Goal: Book appointment/travel/reservation

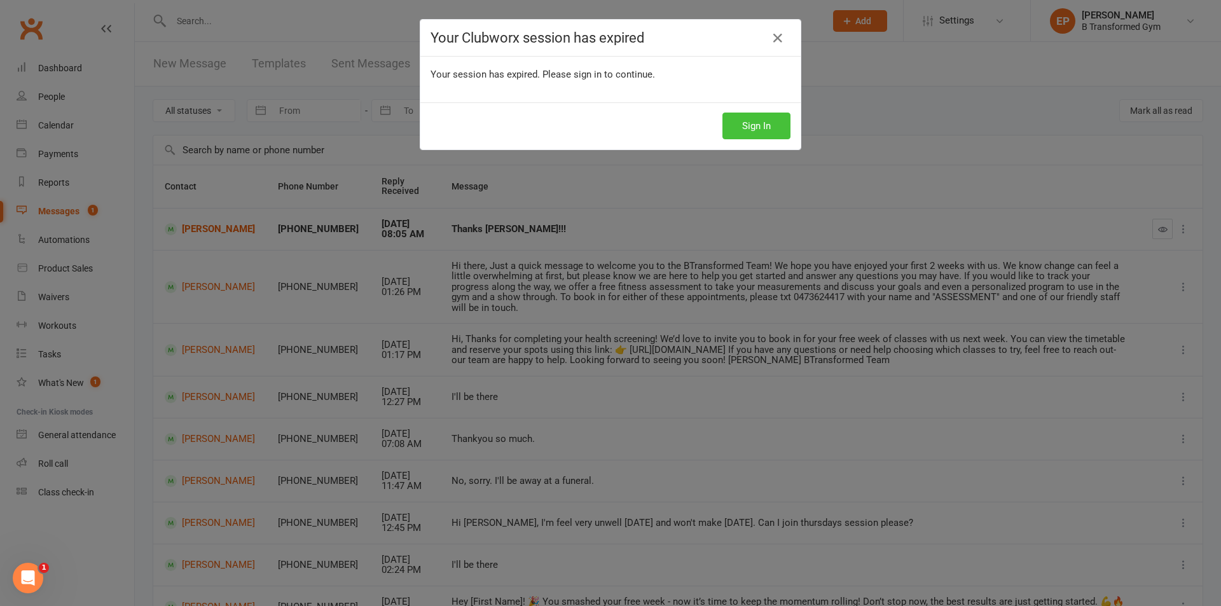
click at [732, 114] on button "Sign In" at bounding box center [756, 126] width 68 height 27
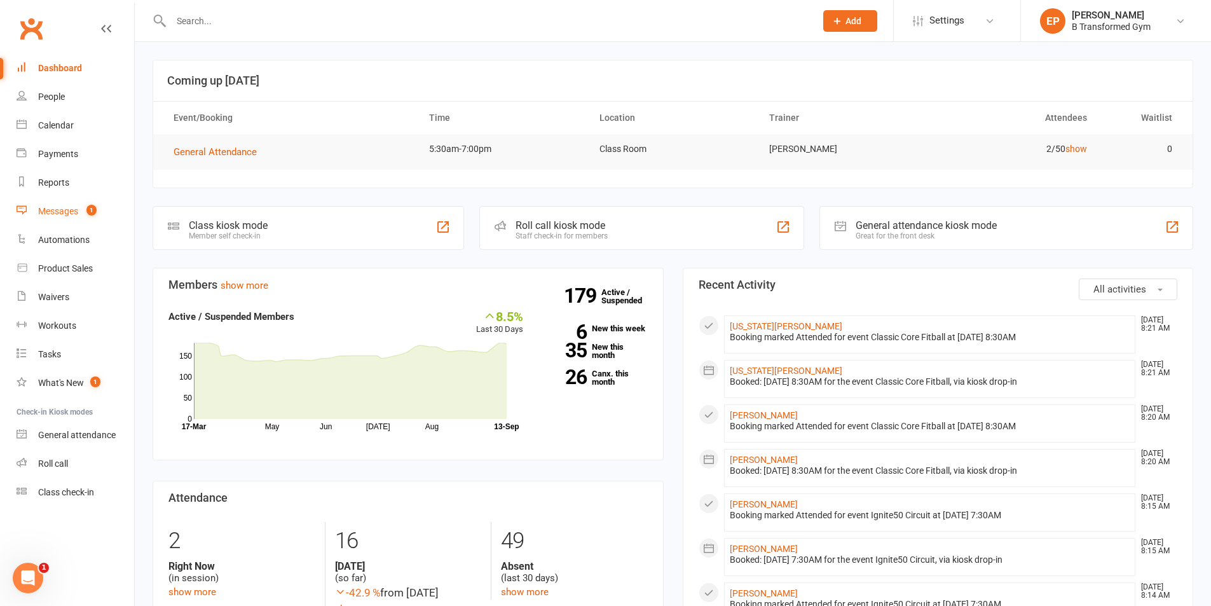
click at [74, 211] on div "Messages" at bounding box center [58, 211] width 40 height 10
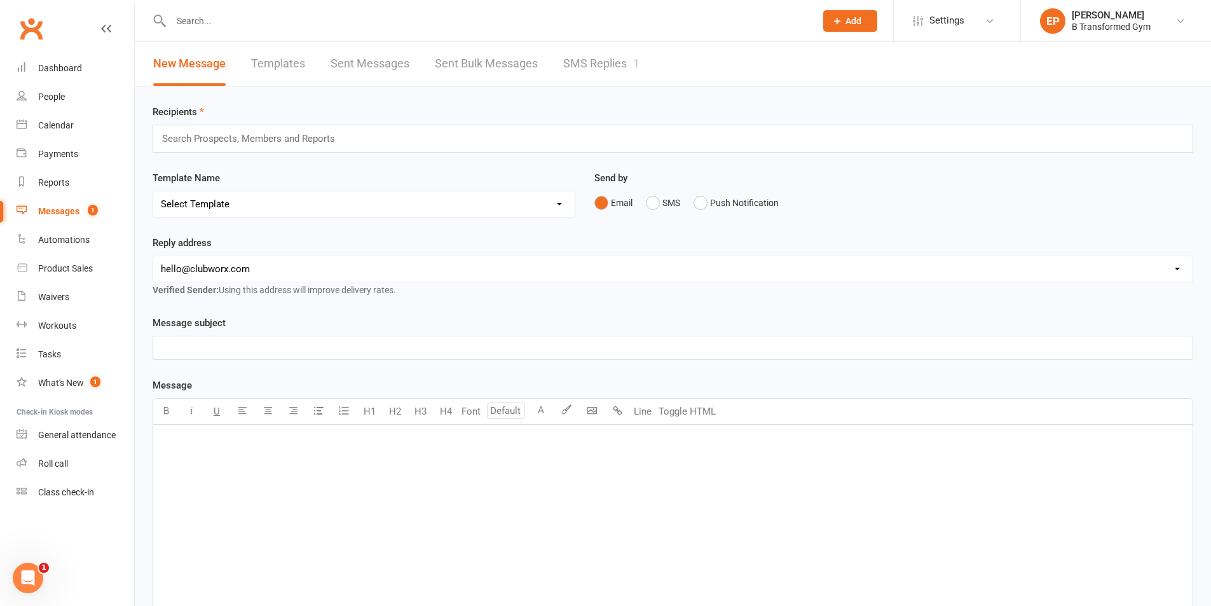
click at [586, 57] on link "SMS Replies 1" at bounding box center [601, 64] width 76 height 44
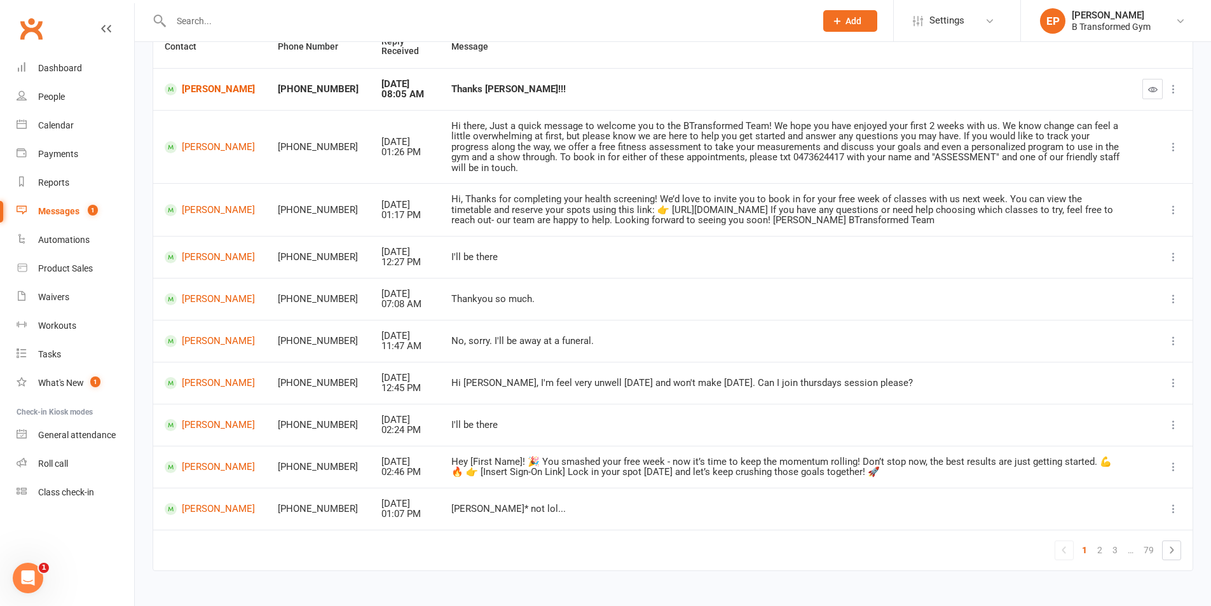
scroll to position [148, 0]
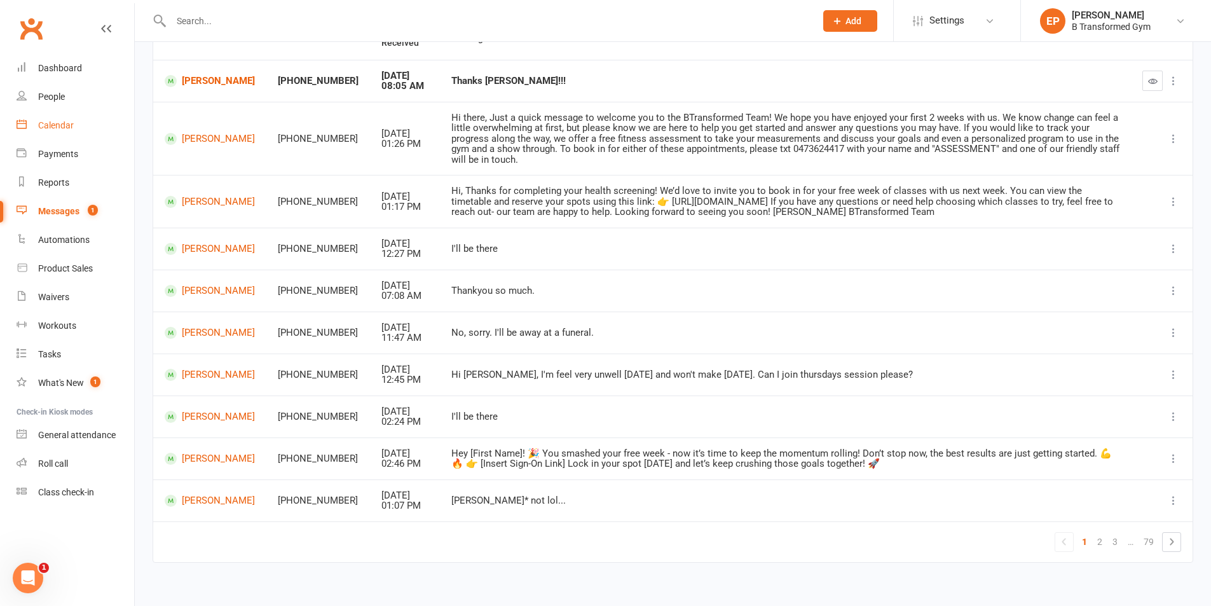
click at [64, 125] on div "Calendar" at bounding box center [56, 125] width 36 height 10
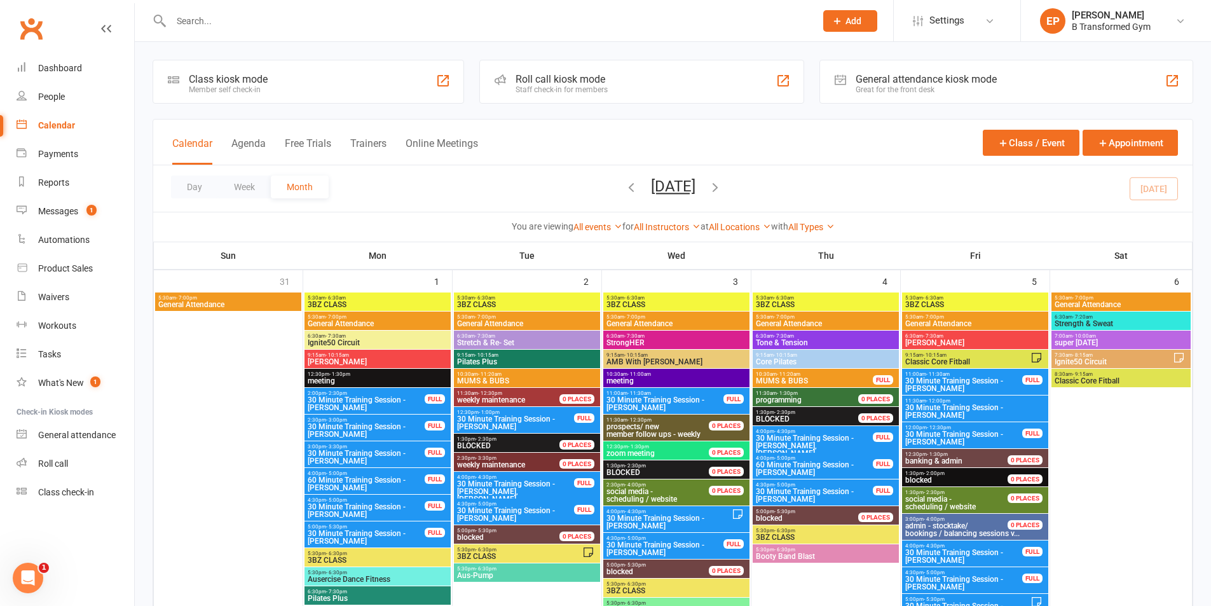
click at [390, 147] on div "Calendar Agenda Free Trials Trainers Online Meetings" at bounding box center [325, 150] width 306 height 29
click at [375, 145] on button "Trainers" at bounding box center [368, 150] width 36 height 27
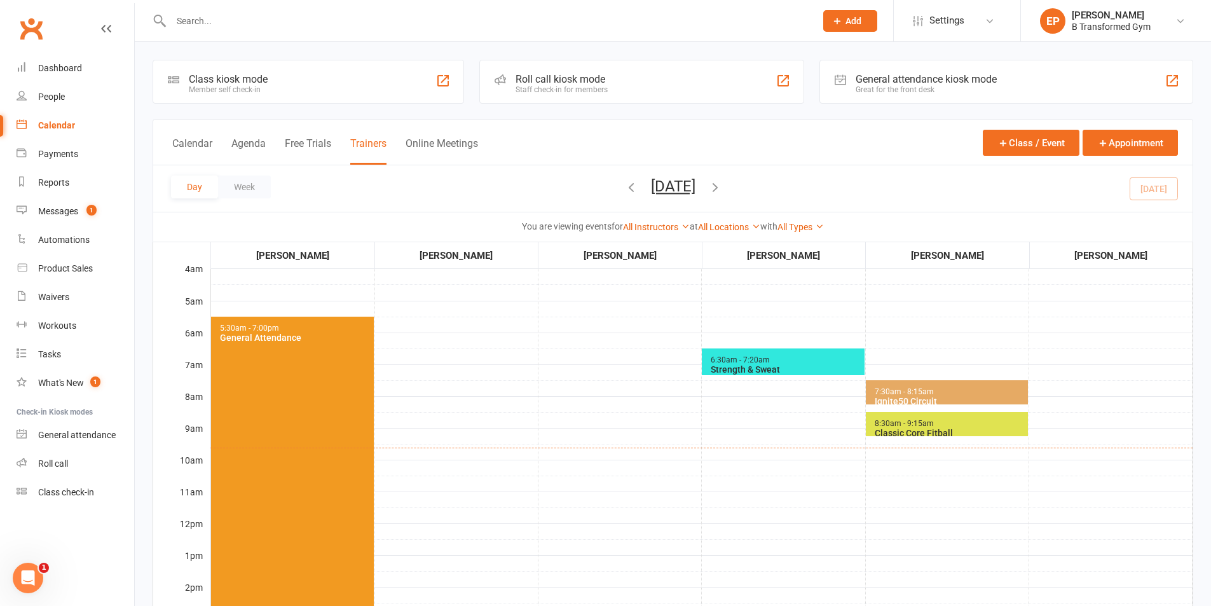
scroll to position [64, 0]
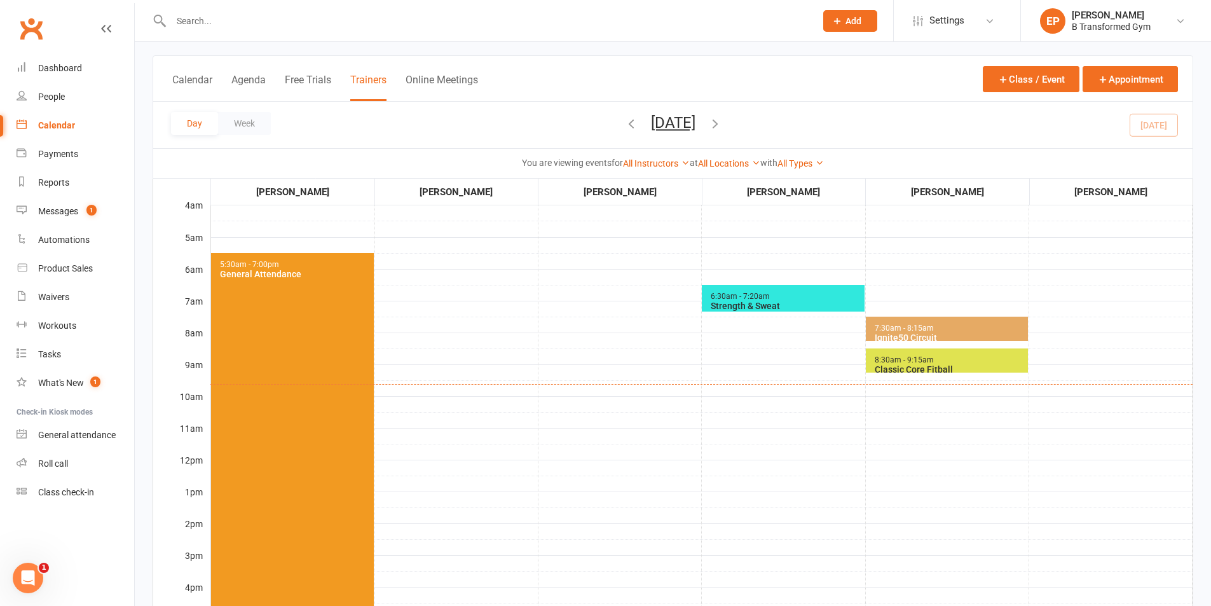
click at [998, 366] on div "Classic Core Fitball" at bounding box center [949, 369] width 151 height 10
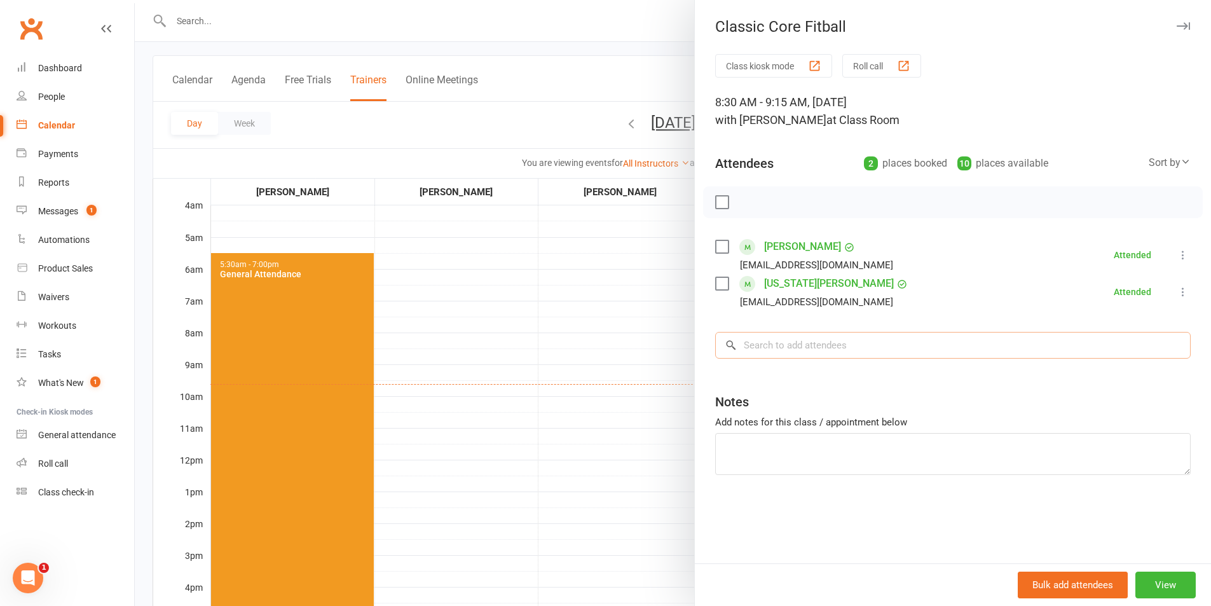
click at [898, 350] on input "search" at bounding box center [953, 345] width 476 height 27
click at [568, 296] on div at bounding box center [673, 303] width 1076 height 606
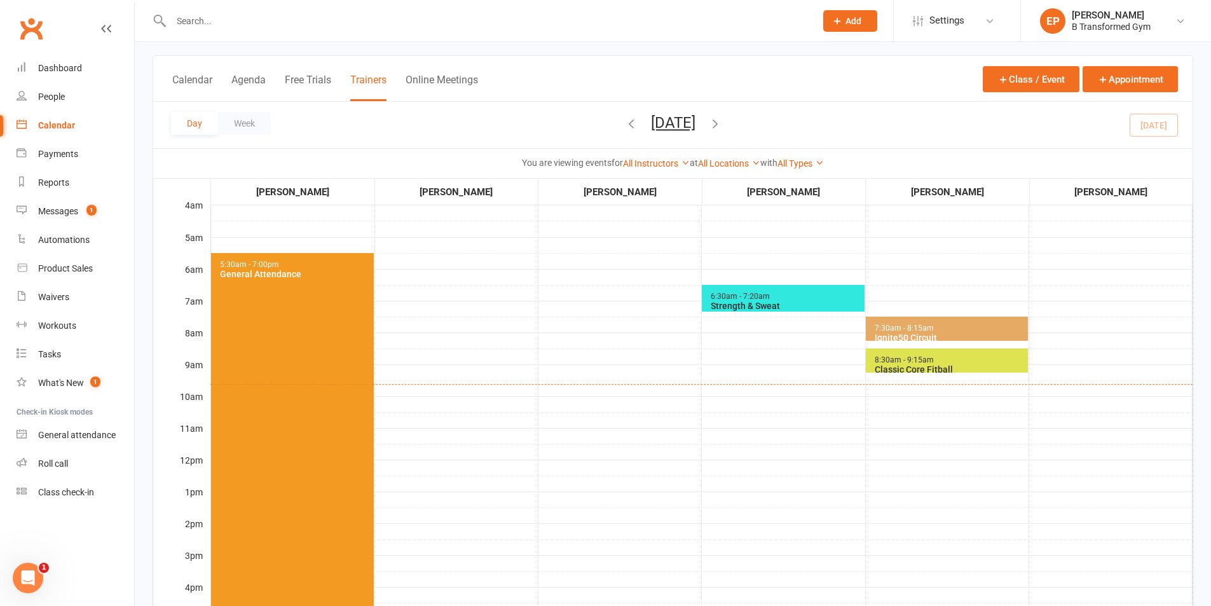
click at [624, 122] on icon "button" at bounding box center [631, 123] width 14 height 14
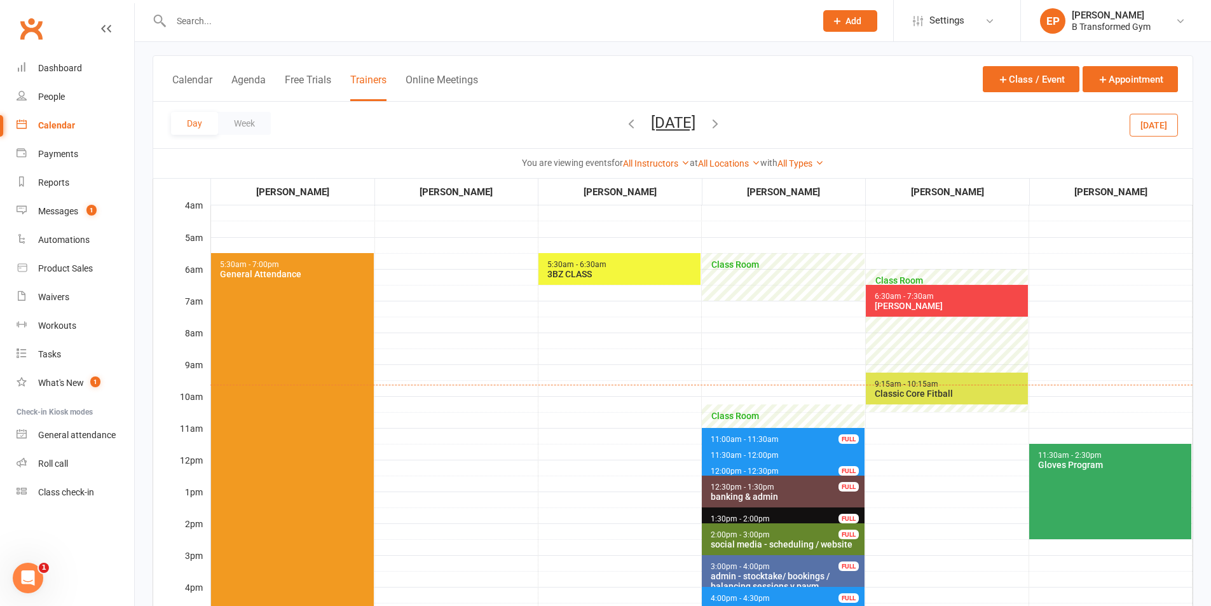
click at [624, 122] on icon "button" at bounding box center [631, 123] width 14 height 14
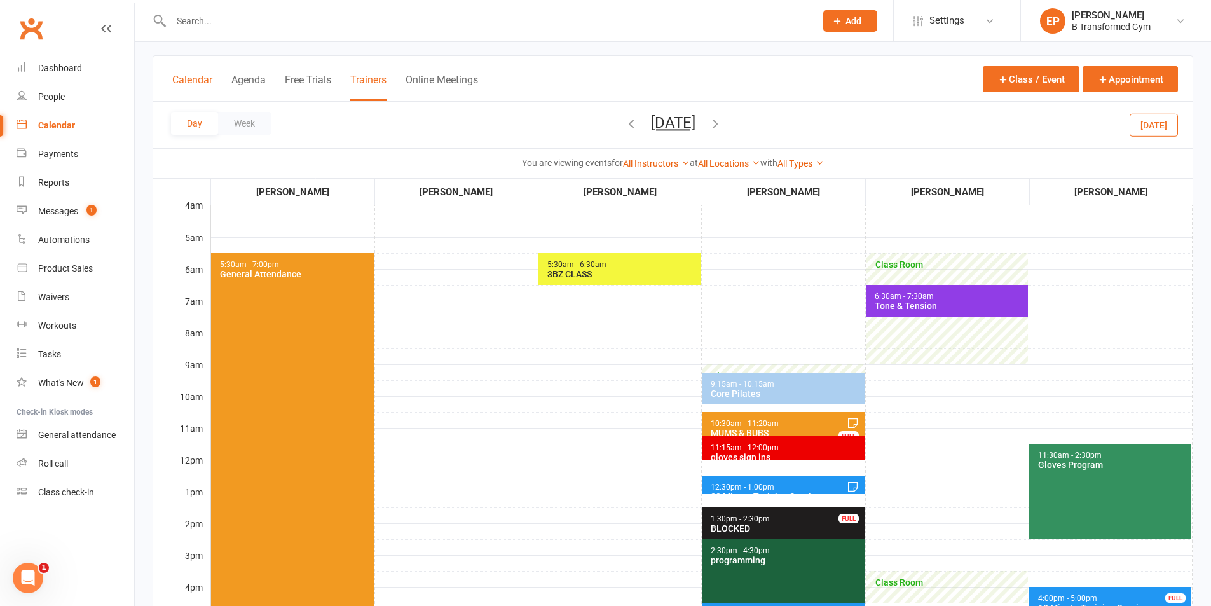
click at [186, 80] on button "Calendar" at bounding box center [192, 87] width 40 height 27
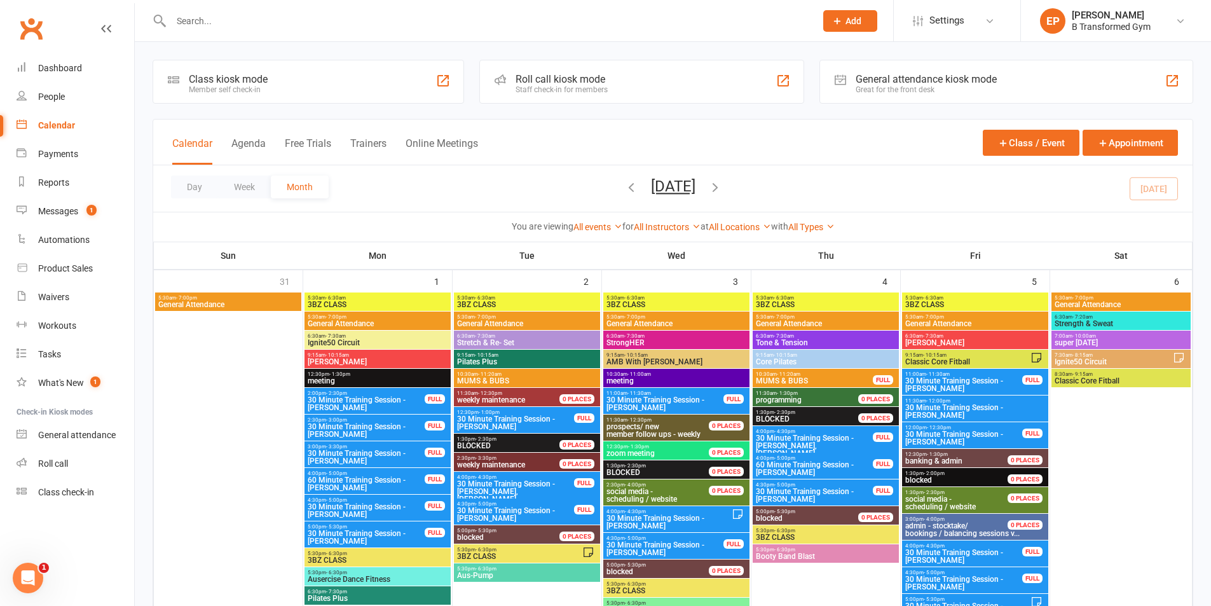
click at [1130, 373] on span "8:30am - 9:15am" at bounding box center [1121, 374] width 134 height 6
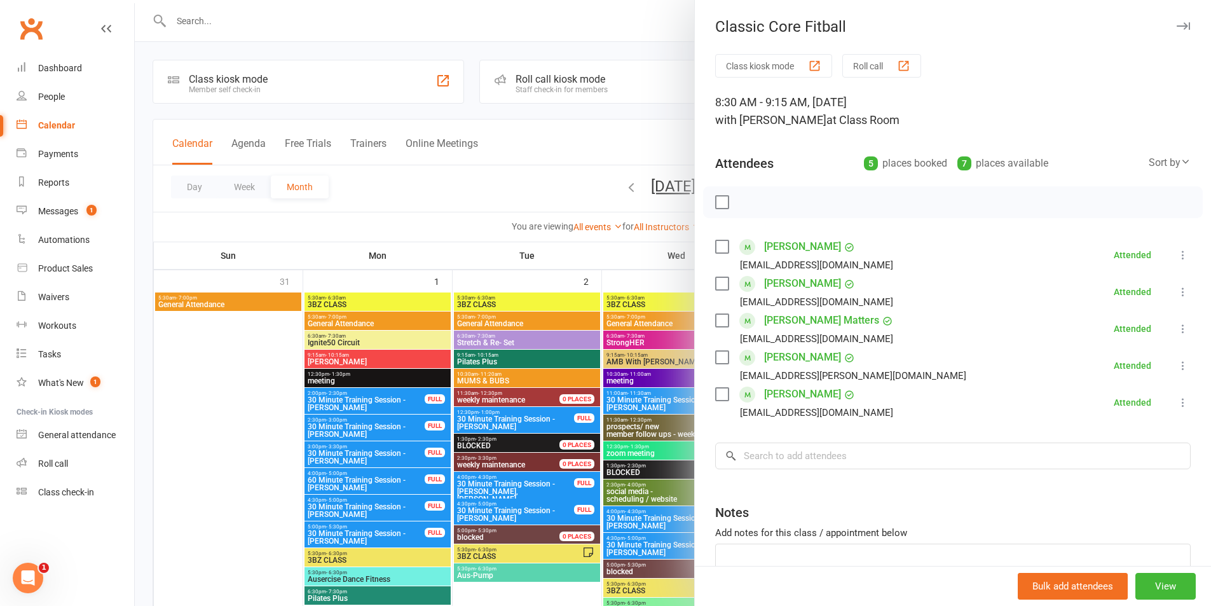
click at [448, 27] on div at bounding box center [673, 303] width 1076 height 606
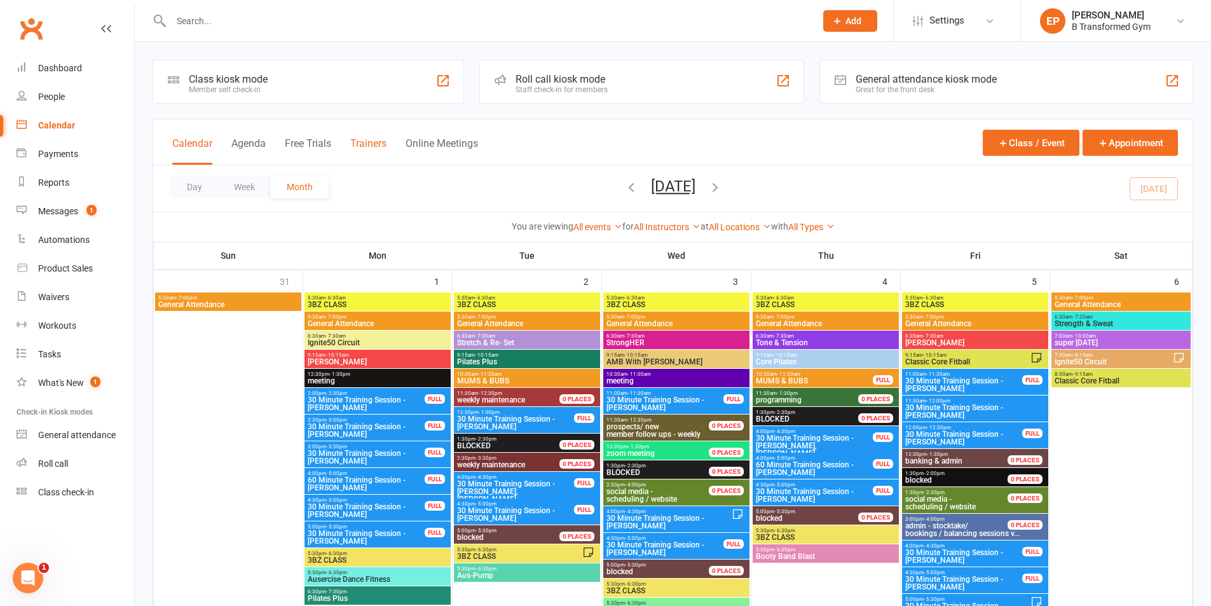
click at [367, 149] on button "Trainers" at bounding box center [368, 150] width 36 height 27
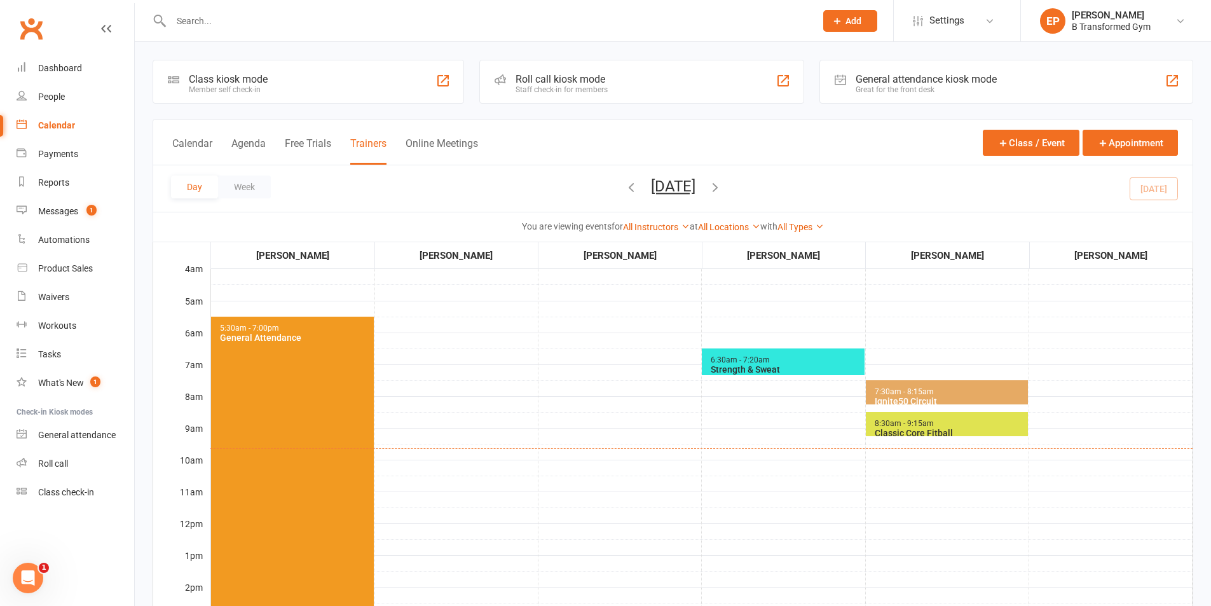
click at [978, 418] on span "8:30am - 9:15am Classic Core Fitball" at bounding box center [947, 424] width 162 height 24
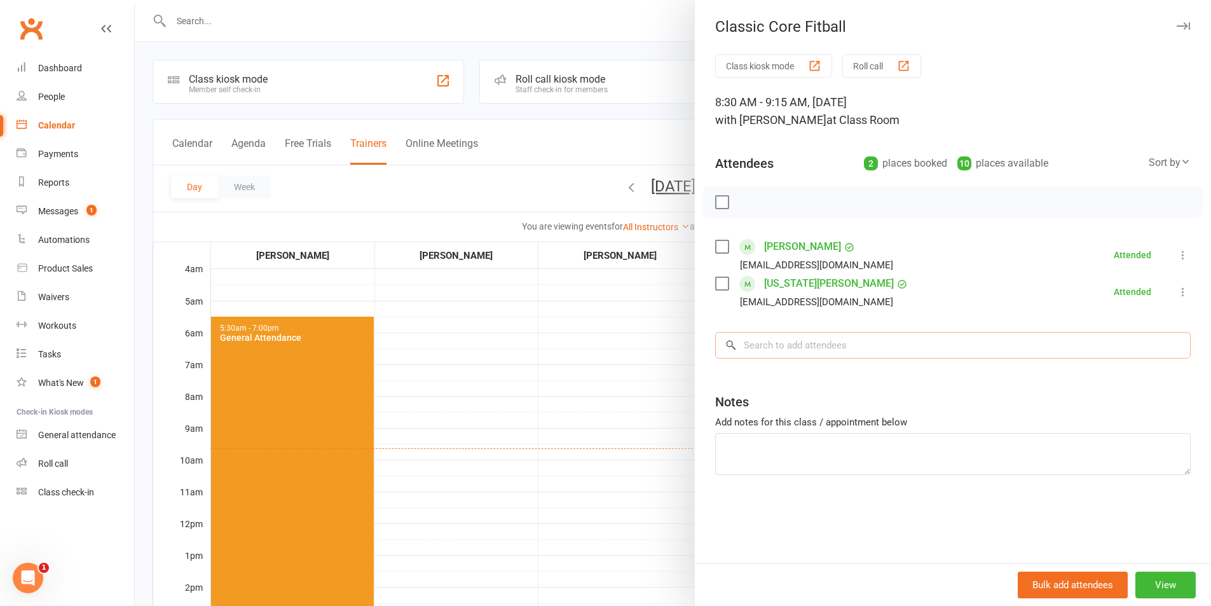
click at [770, 337] on input "search" at bounding box center [953, 345] width 476 height 27
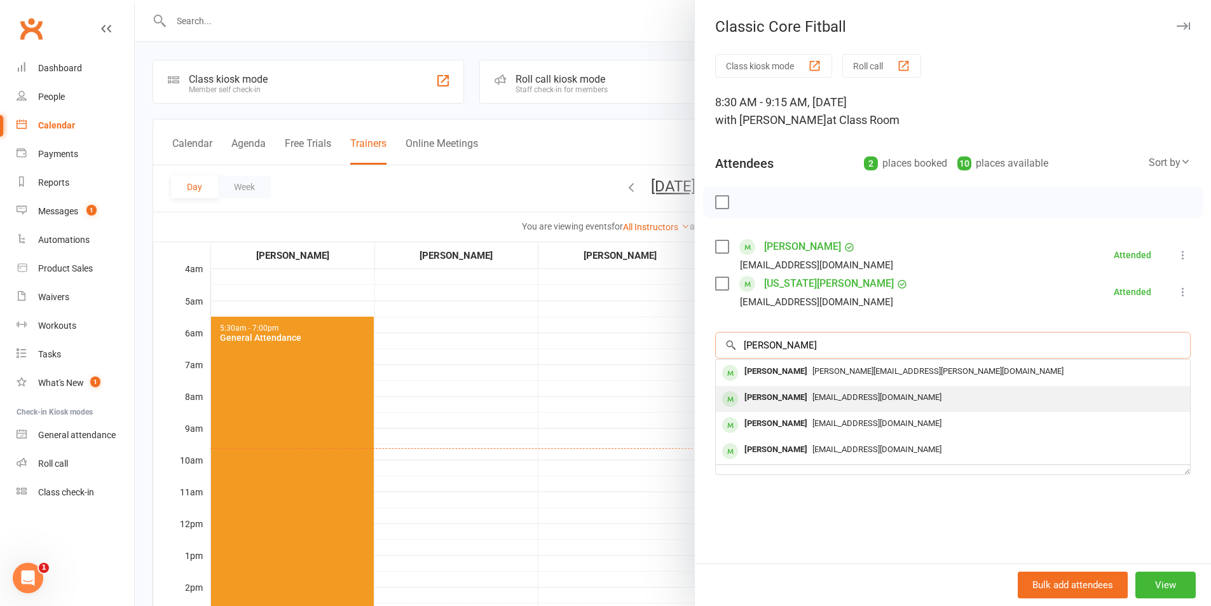
type input "[PERSON_NAME]"
click at [768, 399] on div "[PERSON_NAME]" at bounding box center [775, 397] width 73 height 18
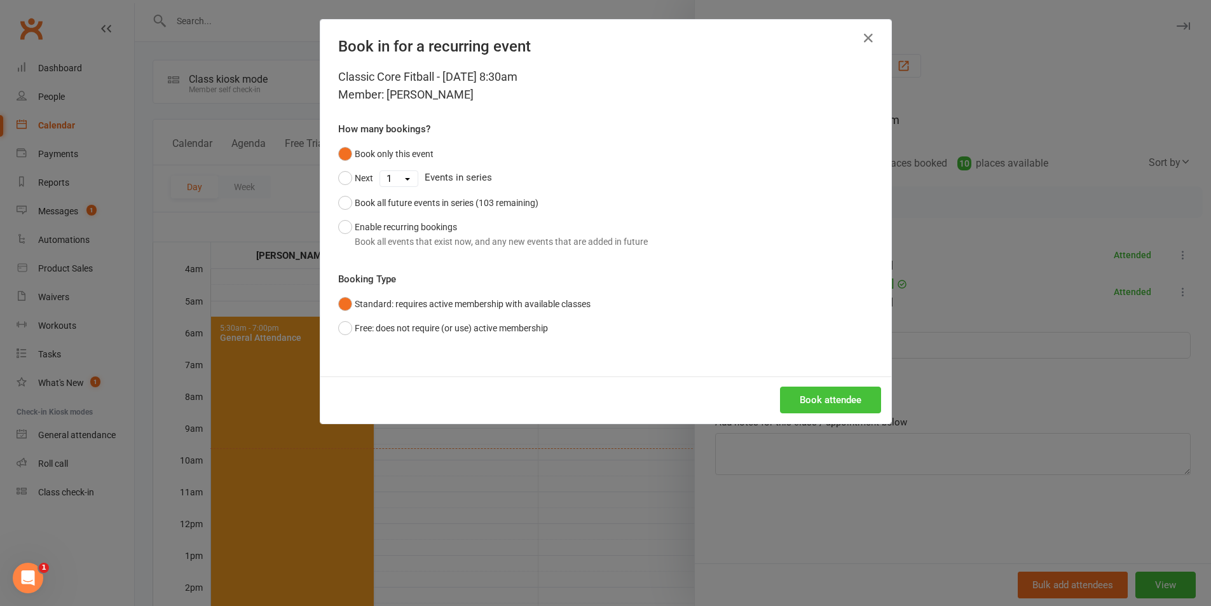
click at [829, 405] on button "Book attendee" at bounding box center [830, 400] width 101 height 27
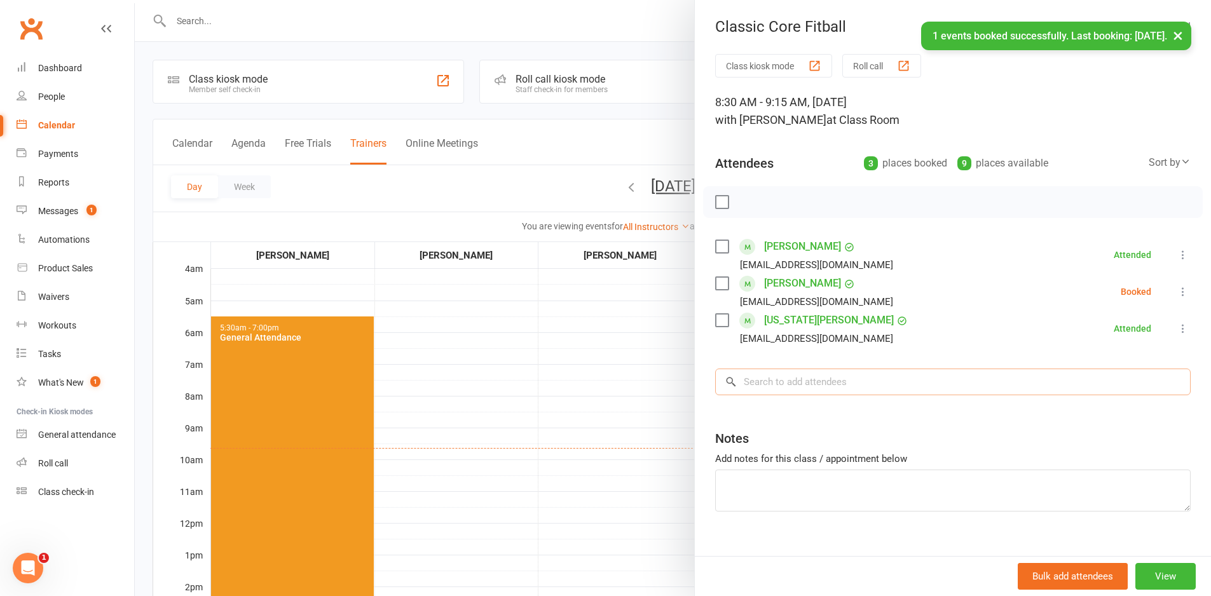
drag, startPoint x: 772, startPoint y: 385, endPoint x: 757, endPoint y: 378, distance: 17.1
click at [772, 384] on input "search" at bounding box center [953, 382] width 476 height 27
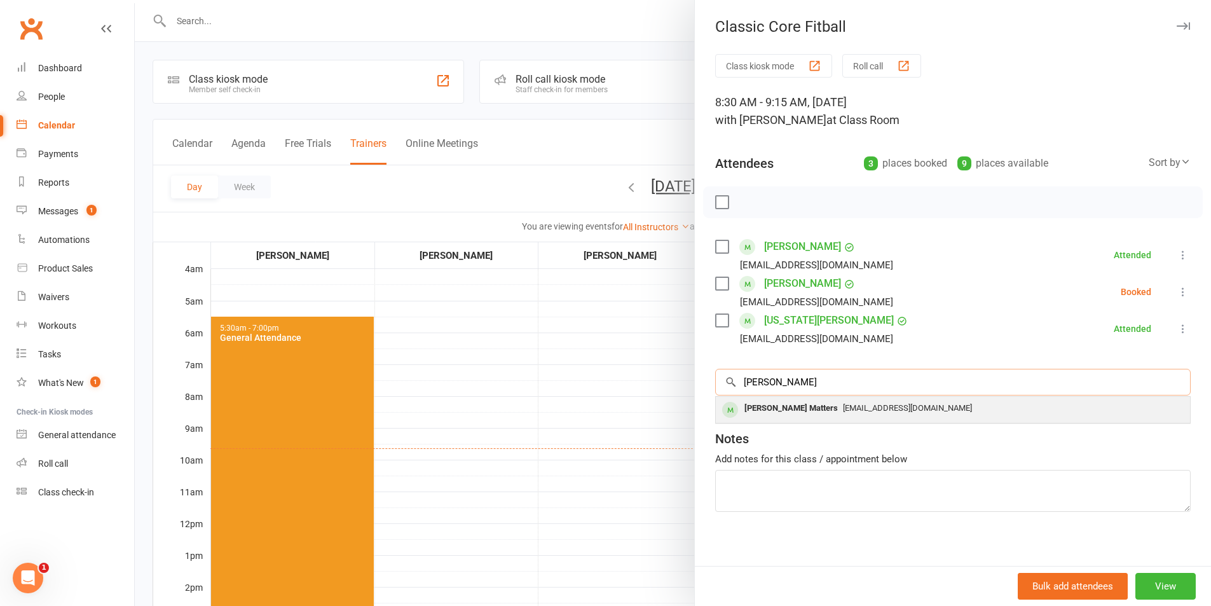
type input "[PERSON_NAME]"
click at [757, 410] on div "[PERSON_NAME] Matters" at bounding box center [791, 408] width 104 height 18
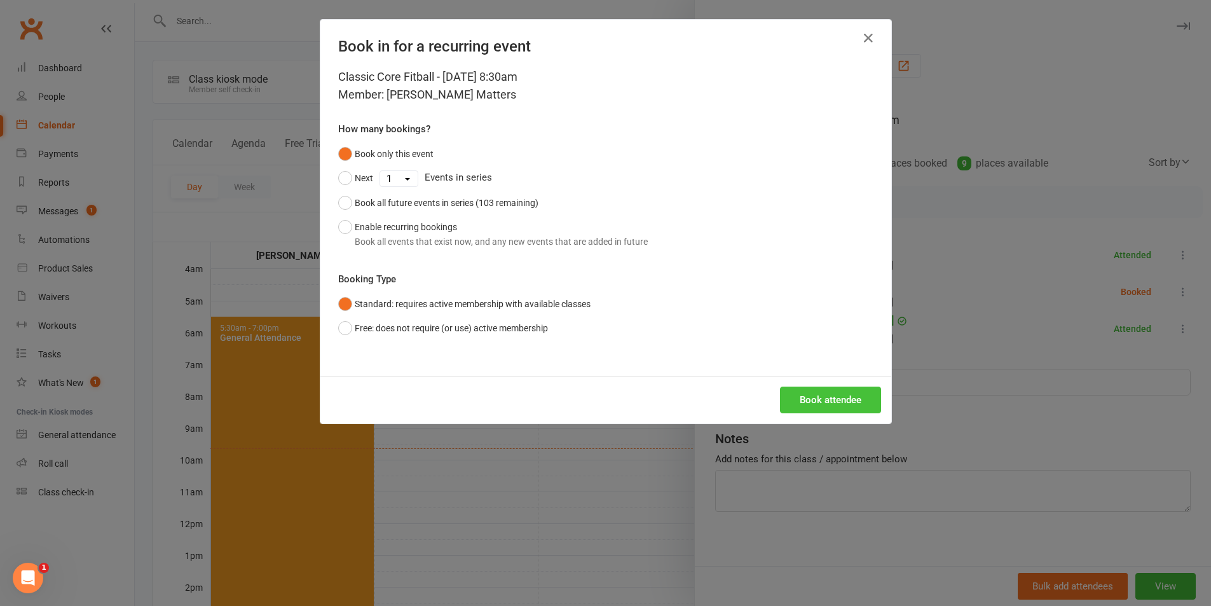
click at [821, 392] on button "Book attendee" at bounding box center [830, 400] width 101 height 27
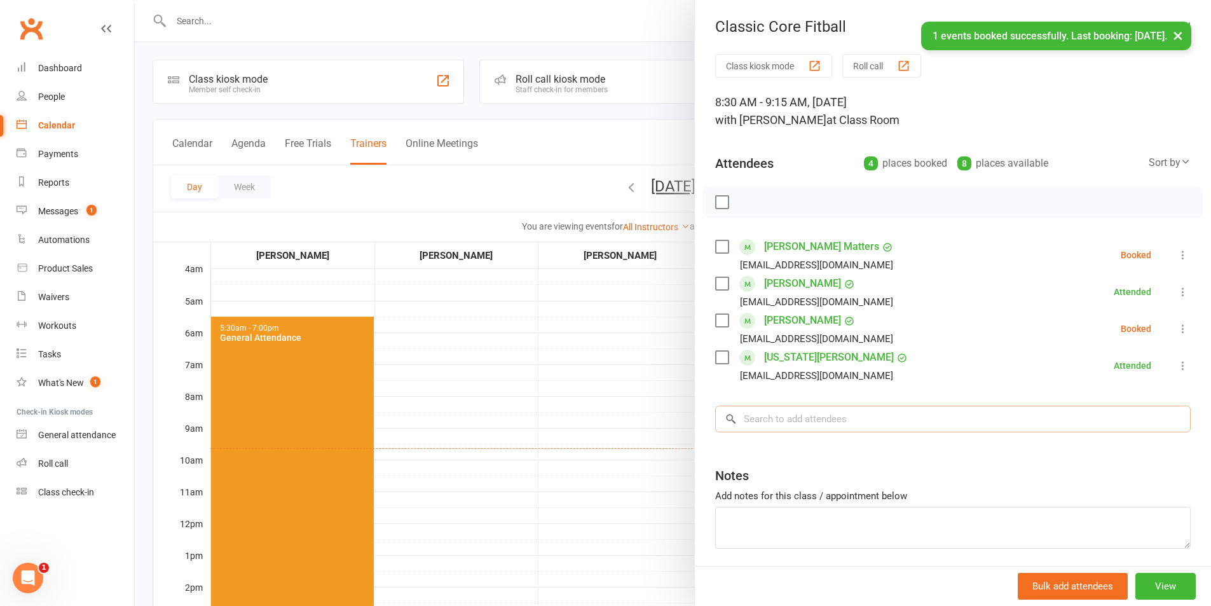
drag, startPoint x: 790, startPoint y: 420, endPoint x: 793, endPoint y: 411, distance: 8.9
click at [793, 411] on input "search" at bounding box center [953, 419] width 476 height 27
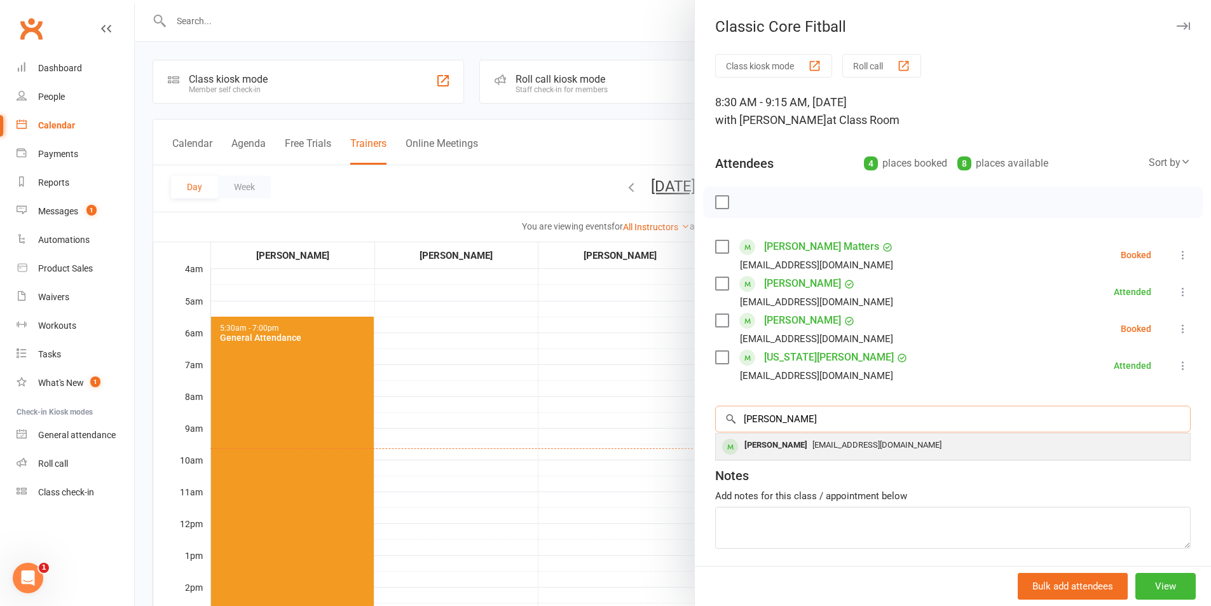
type input "[PERSON_NAME]"
click at [763, 445] on div "[PERSON_NAME]" at bounding box center [775, 445] width 73 height 18
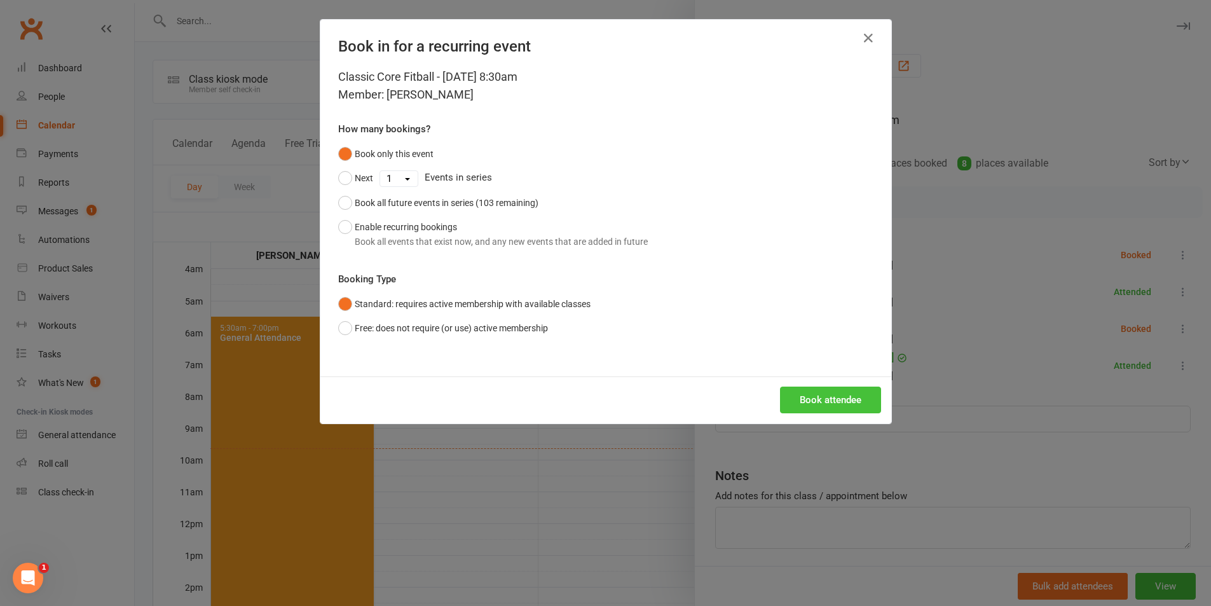
click at [846, 395] on button "Book attendee" at bounding box center [830, 400] width 101 height 27
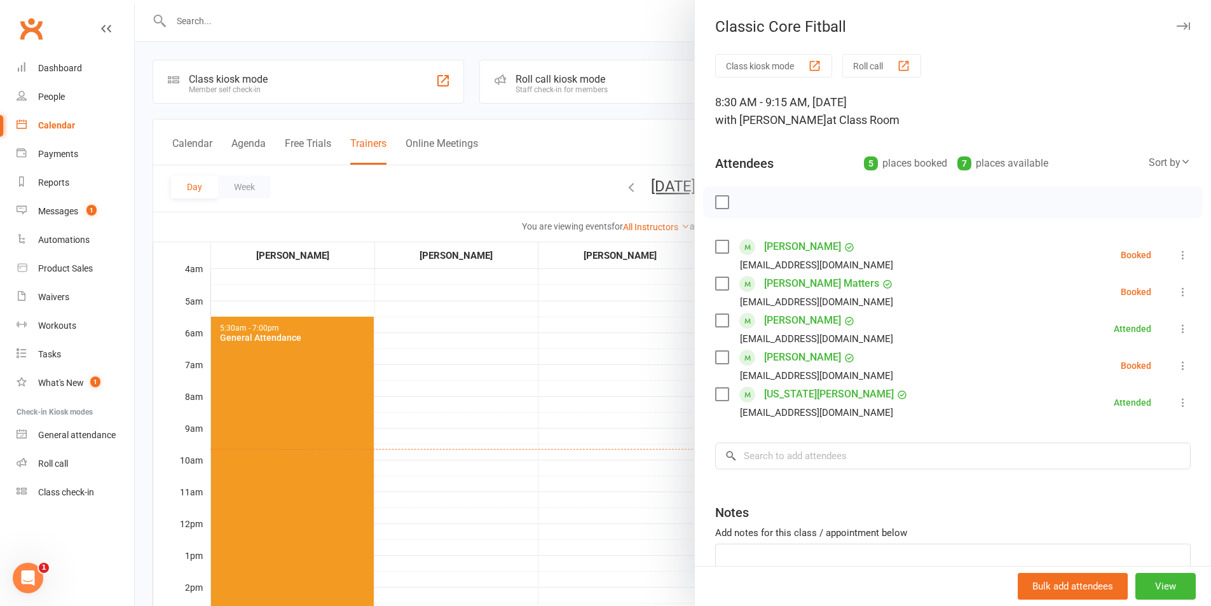
click at [720, 250] on label at bounding box center [721, 246] width 13 height 13
click at [717, 285] on label at bounding box center [721, 283] width 13 height 13
drag, startPoint x: 721, startPoint y: 358, endPoint x: 692, endPoint y: 365, distance: 29.4
click at [721, 357] on label at bounding box center [721, 357] width 13 height 13
drag, startPoint x: 750, startPoint y: 198, endPoint x: 668, endPoint y: 68, distance: 154.0
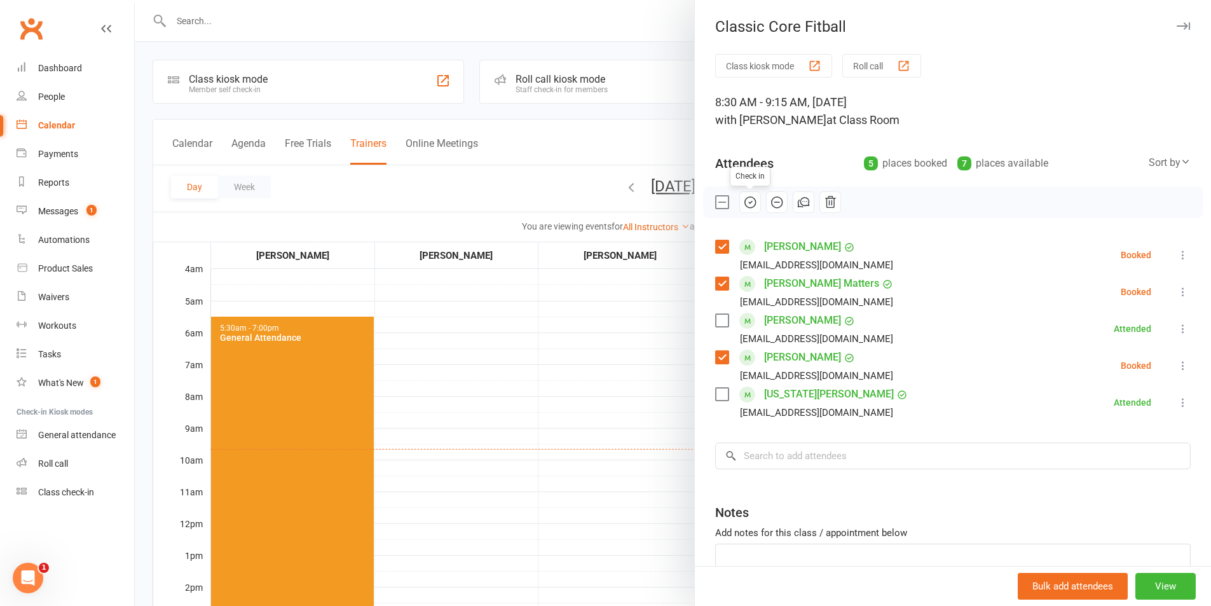
click at [751, 198] on icon "button" at bounding box center [750, 202] width 14 height 14
click at [576, 138] on div at bounding box center [673, 303] width 1076 height 606
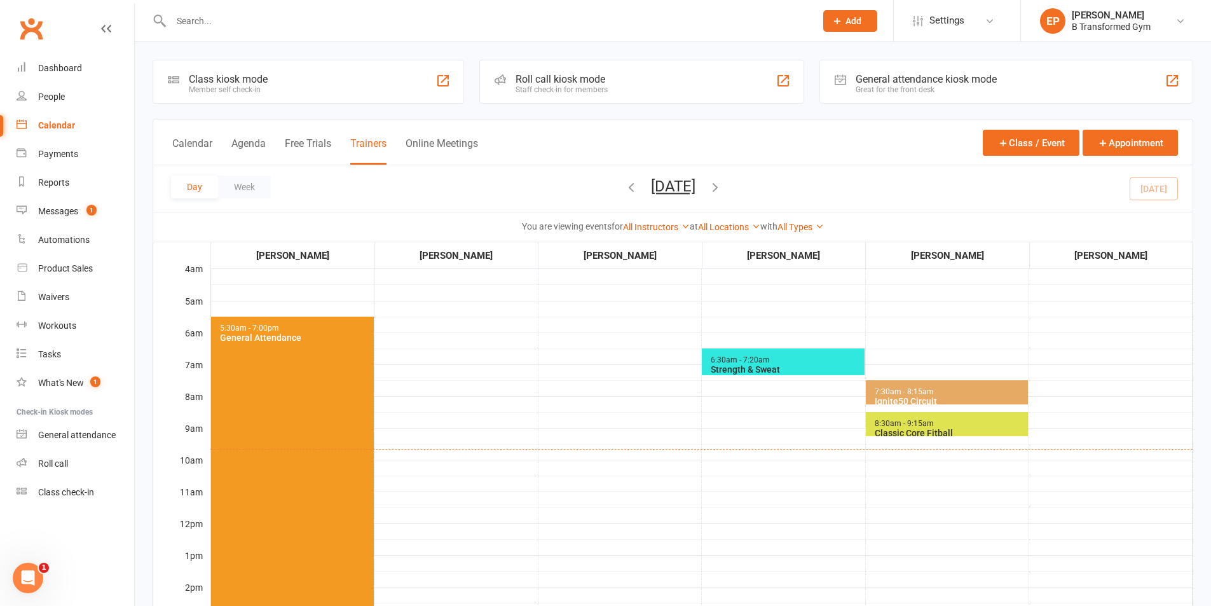
click at [950, 396] on div "Ignite50 Circuit" at bounding box center [949, 401] width 151 height 10
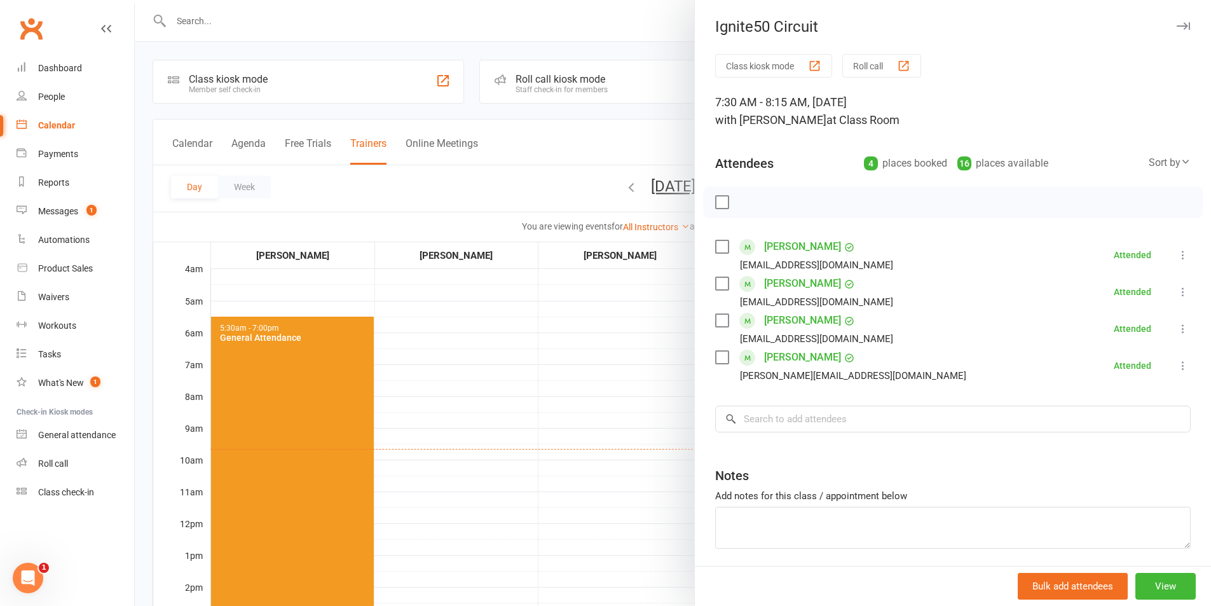
click at [718, 245] on label at bounding box center [721, 246] width 13 height 13
click at [720, 281] on label at bounding box center [721, 283] width 13 height 13
drag, startPoint x: 821, startPoint y: 201, endPoint x: 668, endPoint y: 65, distance: 205.4
click at [823, 201] on icon "button" at bounding box center [830, 202] width 14 height 14
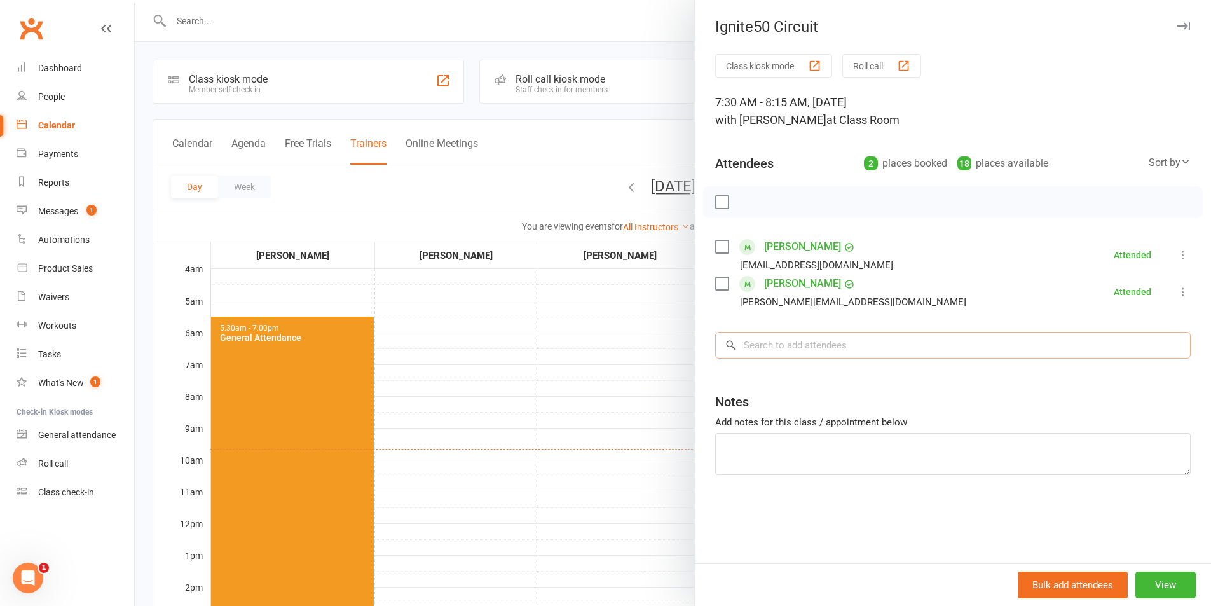
click at [786, 348] on input "search" at bounding box center [953, 345] width 476 height 27
click at [787, 439] on textarea at bounding box center [953, 454] width 476 height 42
click at [716, 449] on textarea "[PERSON_NAME]" at bounding box center [953, 454] width 476 height 42
type textarea "Attended class- [PERSON_NAME]"
click at [757, 350] on input "search" at bounding box center [953, 345] width 476 height 27
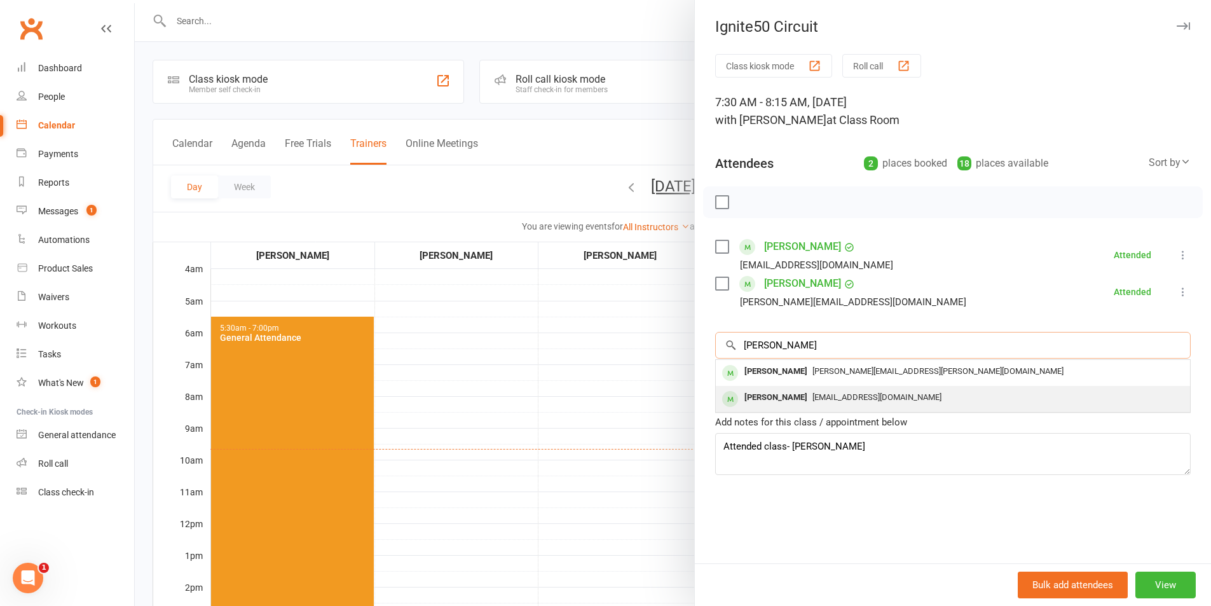
type input "[PERSON_NAME]"
click at [745, 395] on div "[PERSON_NAME]" at bounding box center [775, 397] width 73 height 18
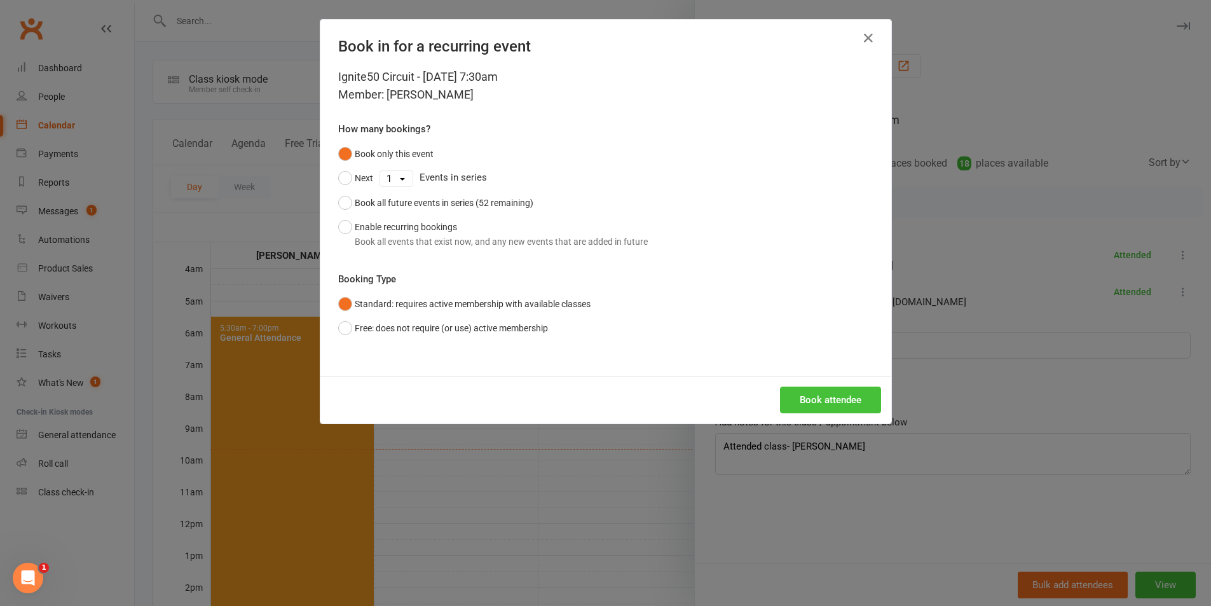
click at [811, 399] on button "Book attendee" at bounding box center [830, 400] width 101 height 27
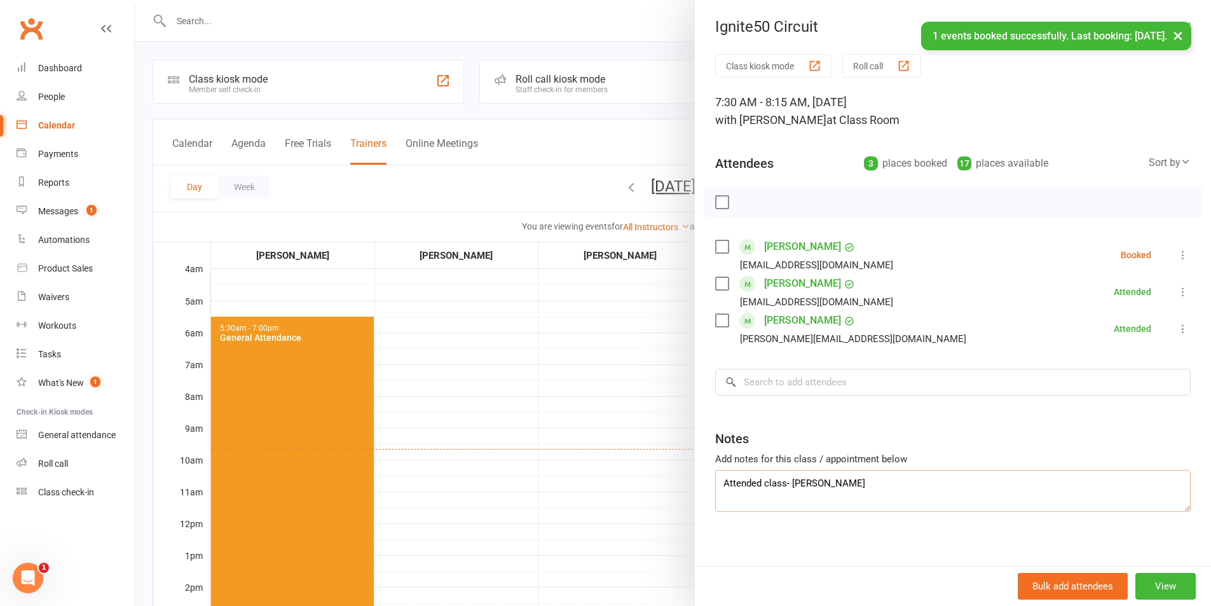
drag, startPoint x: 844, startPoint y: 481, endPoint x: 690, endPoint y: 496, distance: 154.0
click at [695, 496] on div "Class kiosk mode Roll call 7:30 AM - 8:15 AM, [DATE] with [PERSON_NAME] at Clas…" at bounding box center [953, 314] width 516 height 521
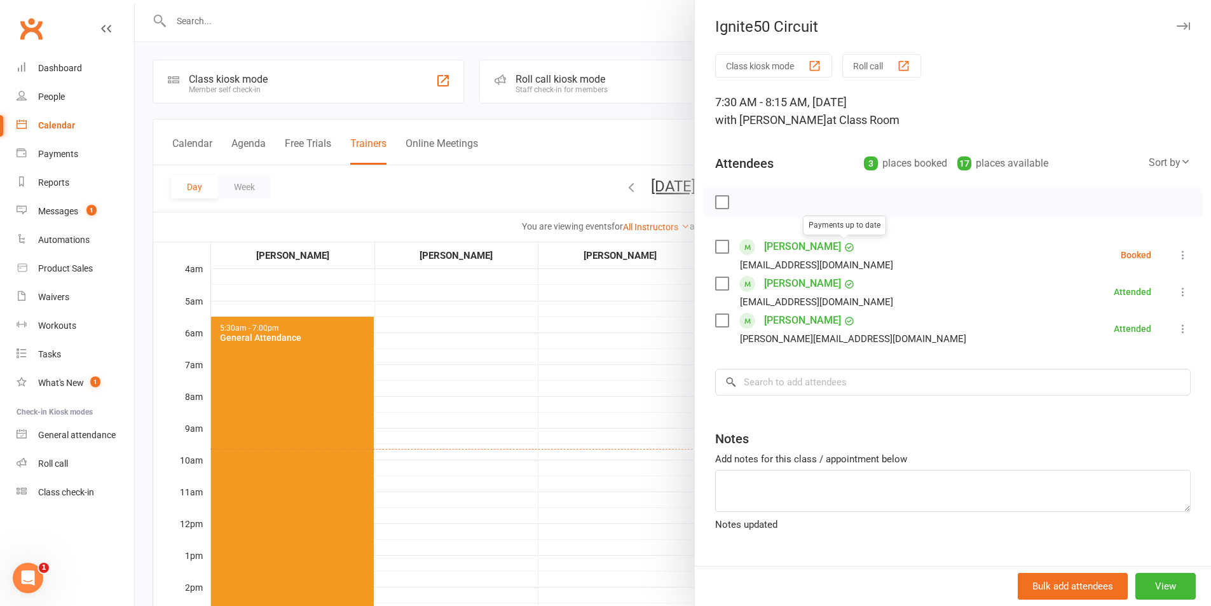
click at [783, 250] on link "[PERSON_NAME]" at bounding box center [802, 246] width 77 height 20
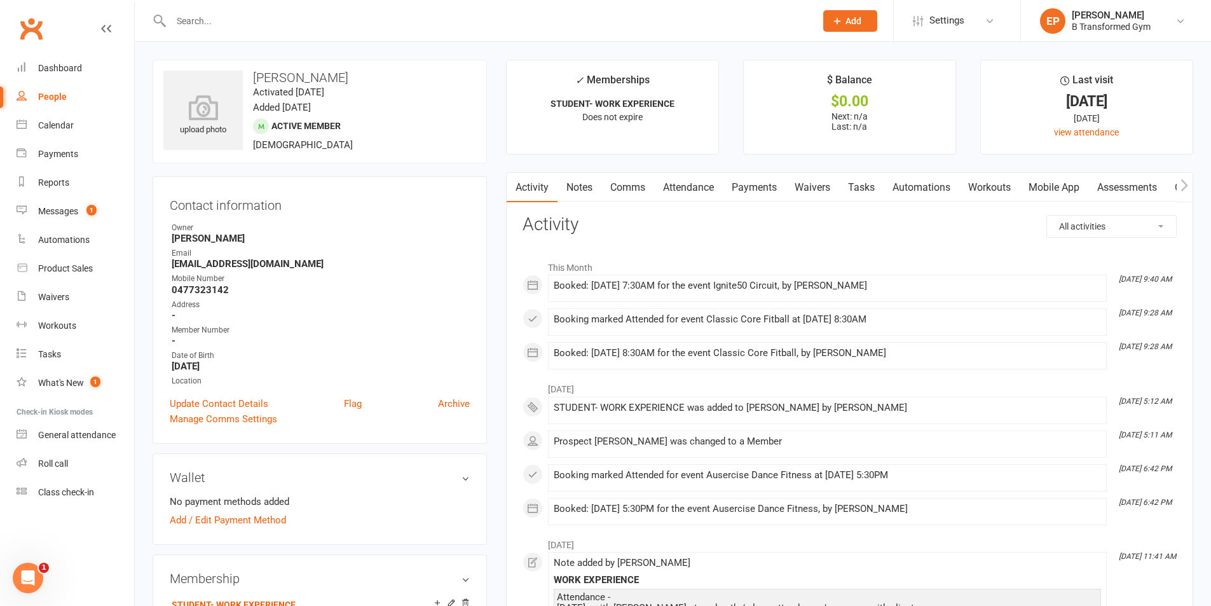
click at [109, 28] on icon at bounding box center [106, 29] width 10 height 10
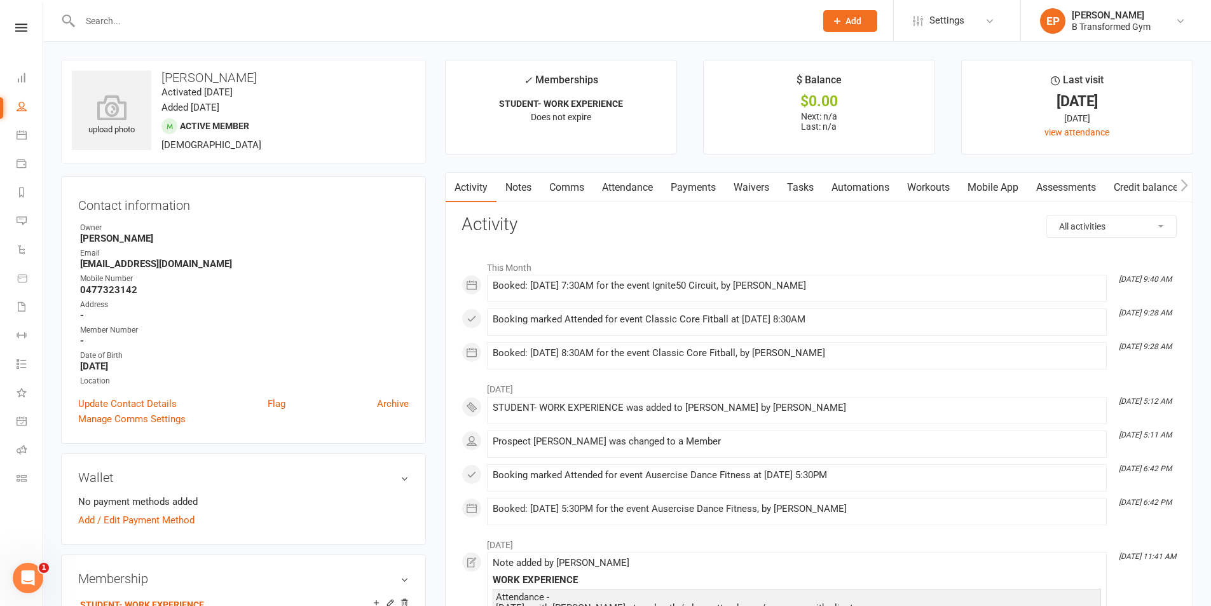
click at [23, 112] on link "People" at bounding box center [30, 107] width 26 height 29
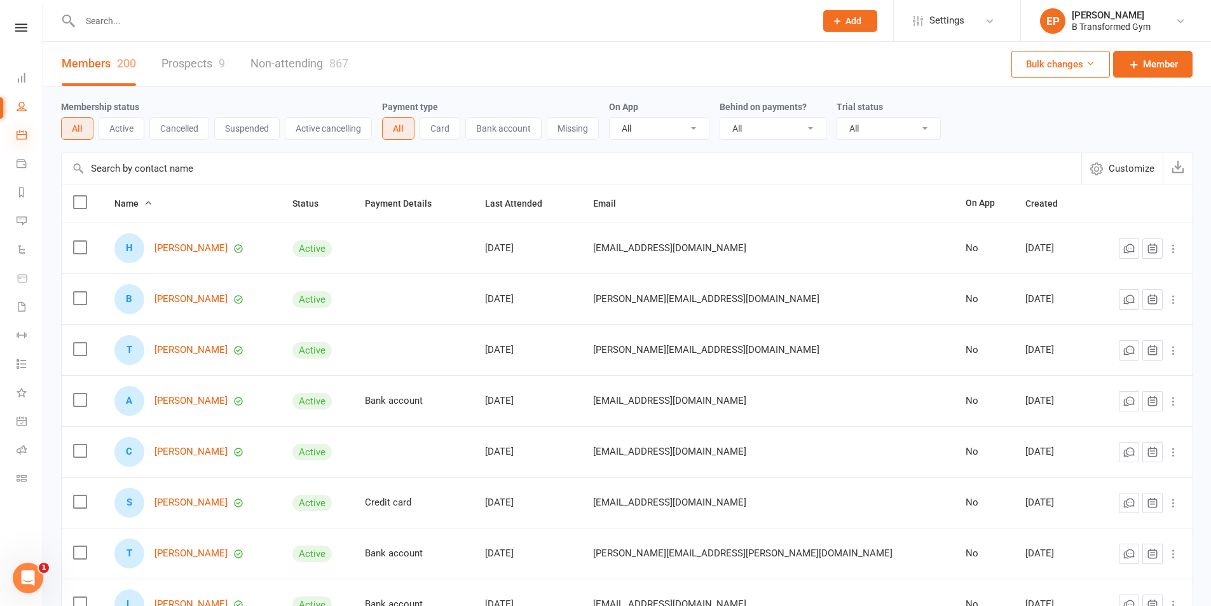
click at [22, 137] on icon at bounding box center [22, 135] width 10 height 10
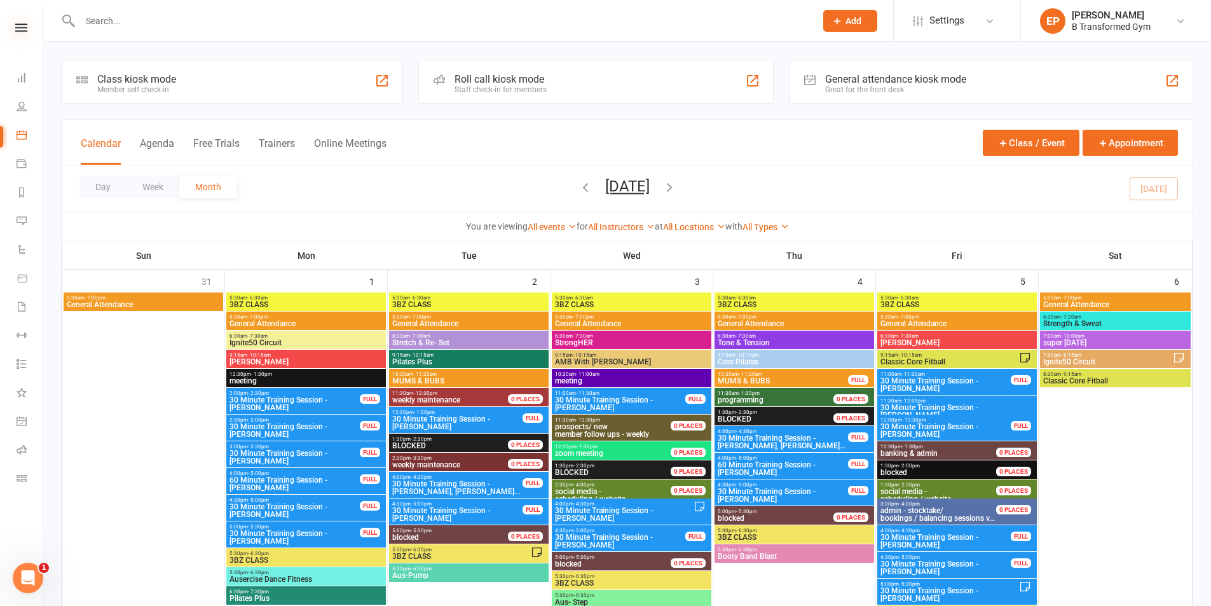
click at [22, 31] on icon at bounding box center [21, 28] width 12 height 8
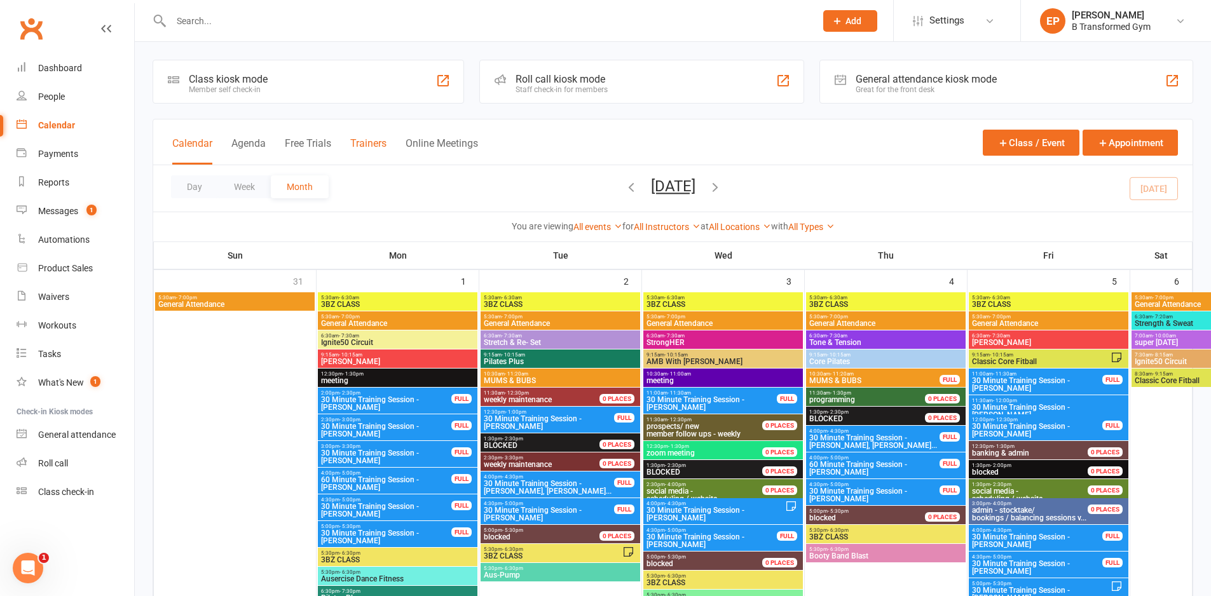
click at [362, 140] on button "Trainers" at bounding box center [368, 150] width 36 height 27
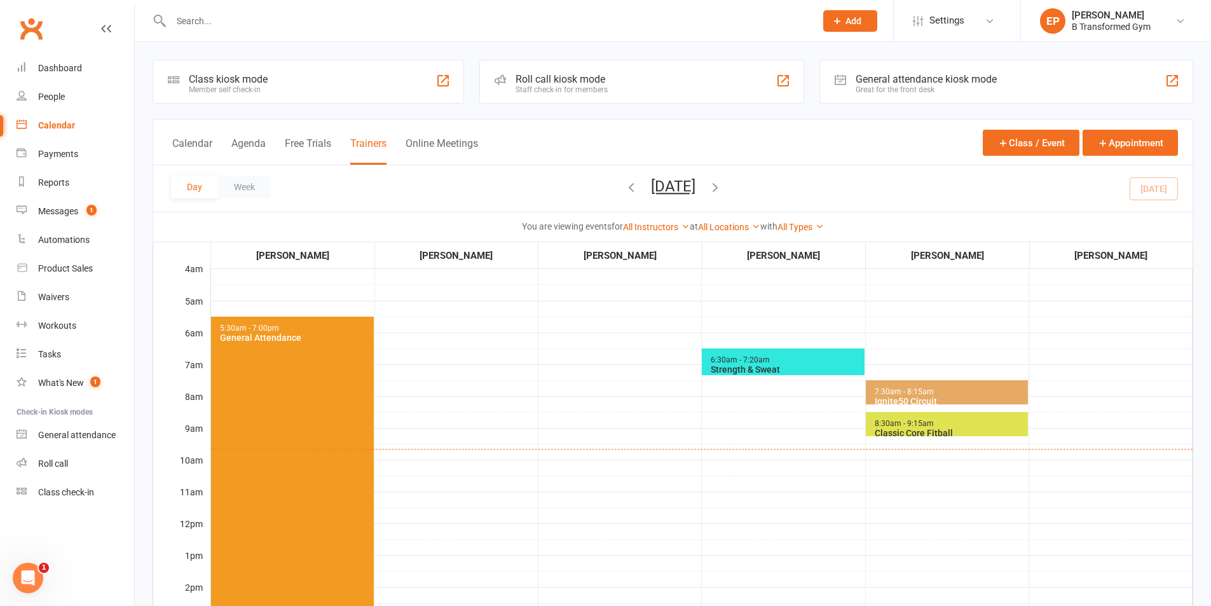
click at [939, 391] on span "7:30am - 8:15am Ignite50 Circuit" at bounding box center [947, 392] width 162 height 24
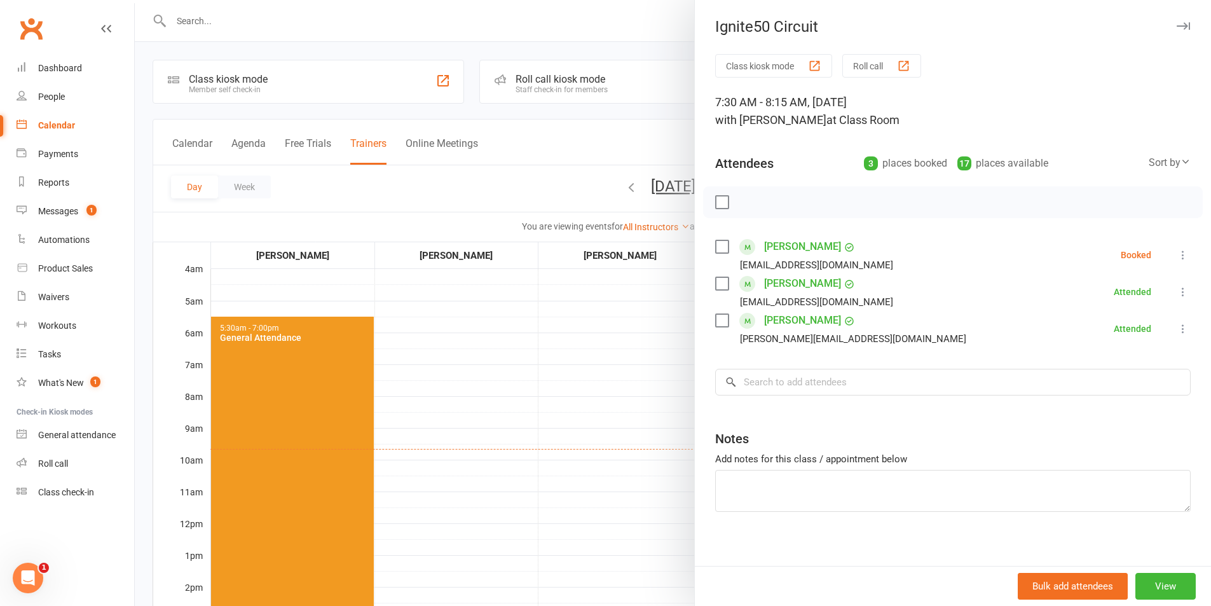
click at [718, 249] on label at bounding box center [721, 246] width 13 height 13
click at [745, 207] on icon "button" at bounding box center [750, 202] width 11 height 11
click at [636, 53] on div at bounding box center [673, 303] width 1076 height 606
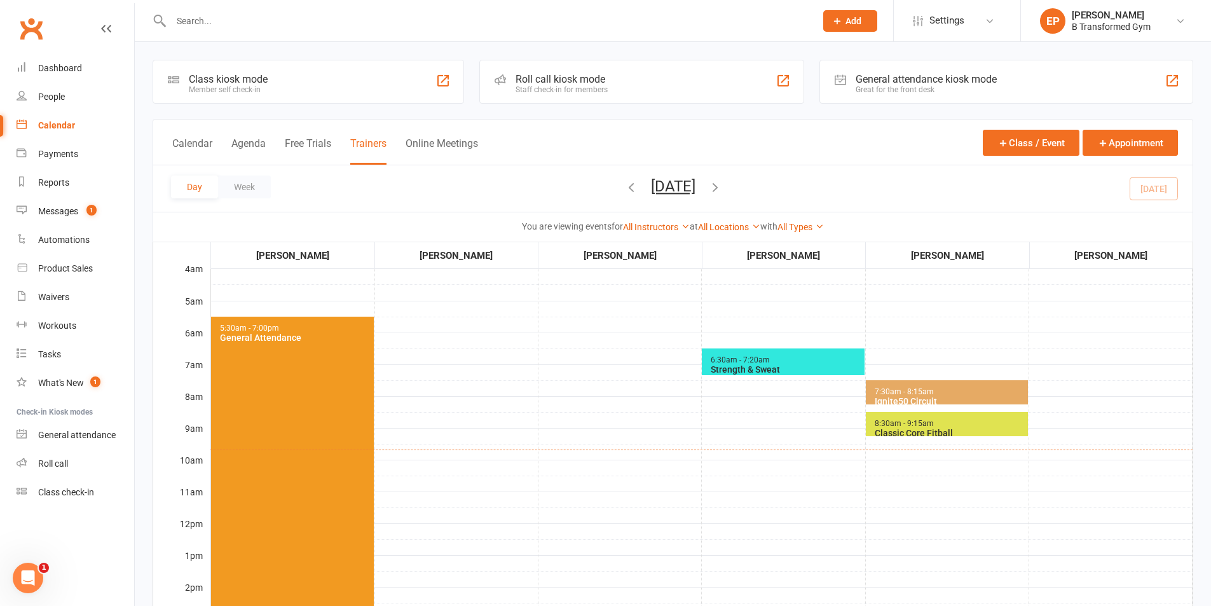
click at [809, 364] on div "Strength & Sweat" at bounding box center [785, 369] width 151 height 10
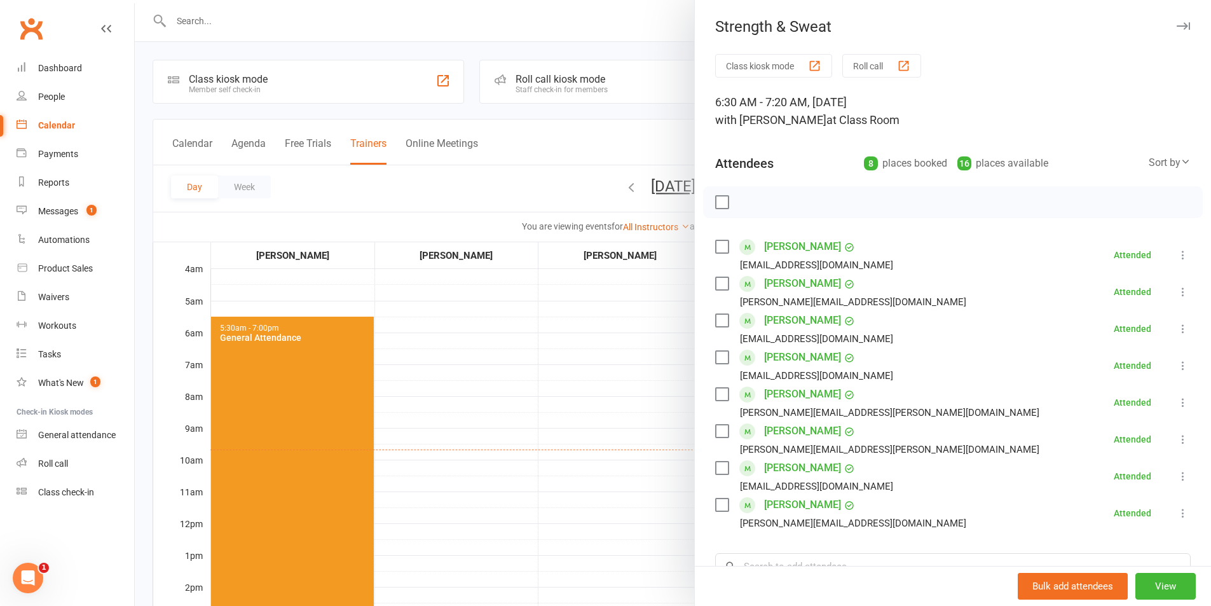
click at [477, 22] on div at bounding box center [673, 303] width 1076 height 606
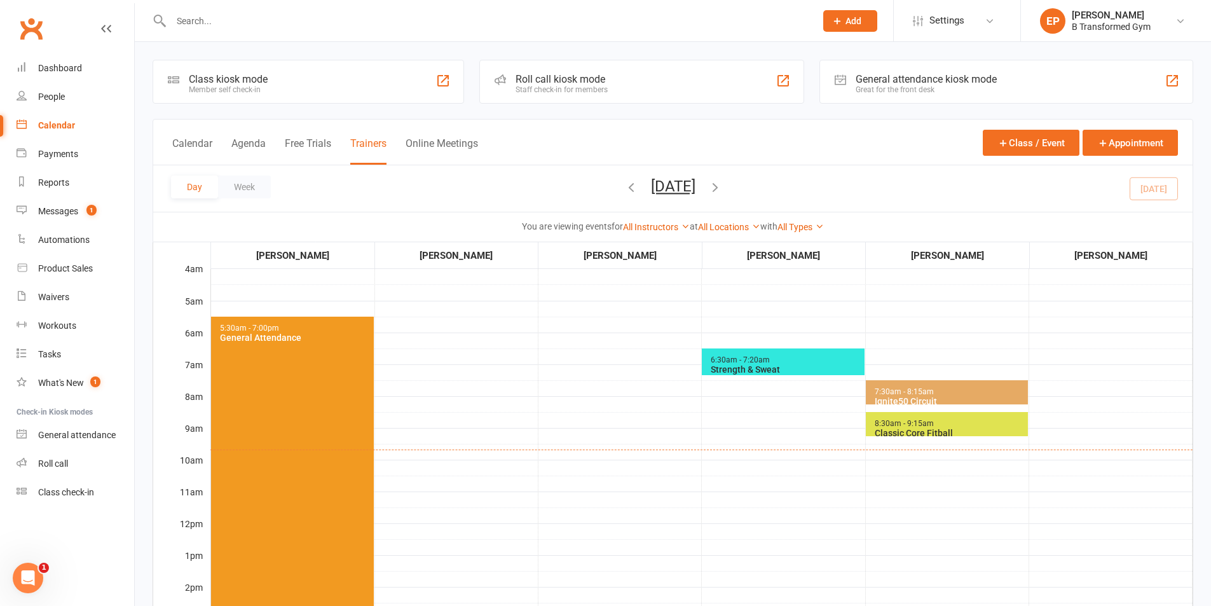
click at [991, 394] on span "7:30am - 8:15am Ignite50 Circuit" at bounding box center [947, 392] width 162 height 24
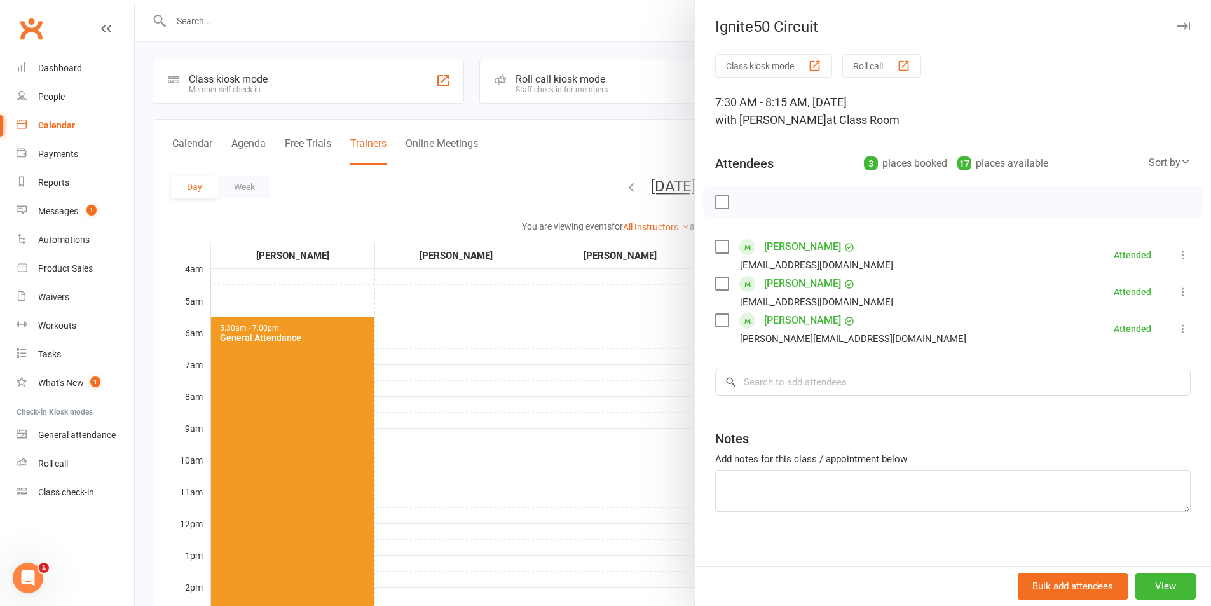
click at [554, 14] on div at bounding box center [673, 303] width 1076 height 606
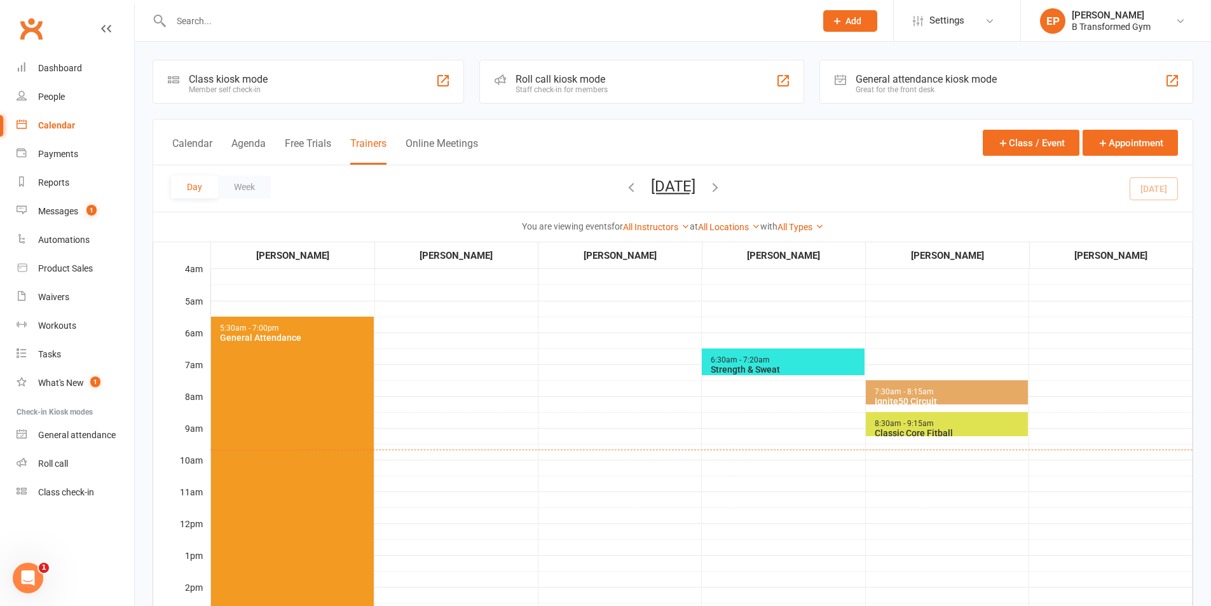
click at [999, 417] on span "8:30am - 9:15am Classic Core Fitball" at bounding box center [947, 424] width 162 height 24
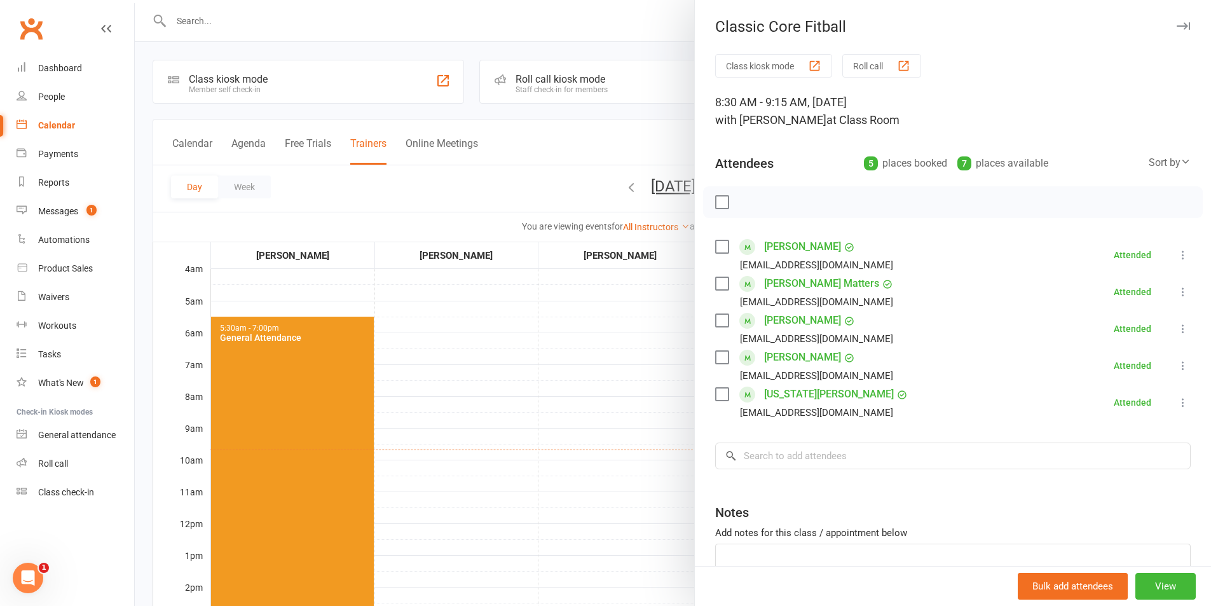
click at [561, 20] on div at bounding box center [673, 303] width 1076 height 606
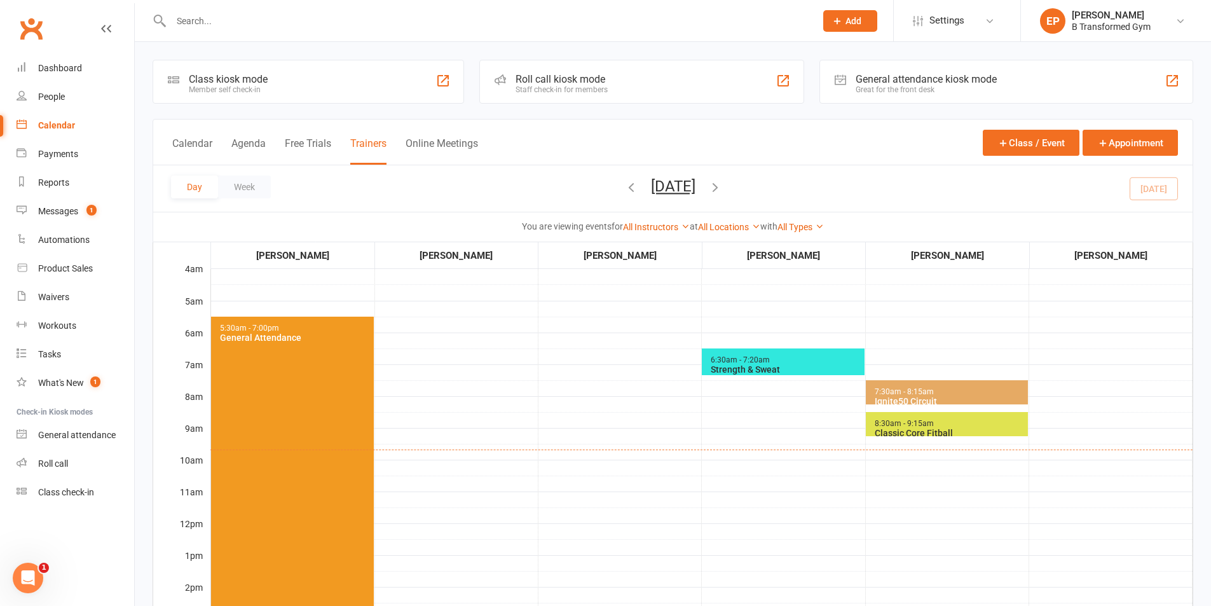
click at [722, 191] on icon "button" at bounding box center [715, 187] width 14 height 14
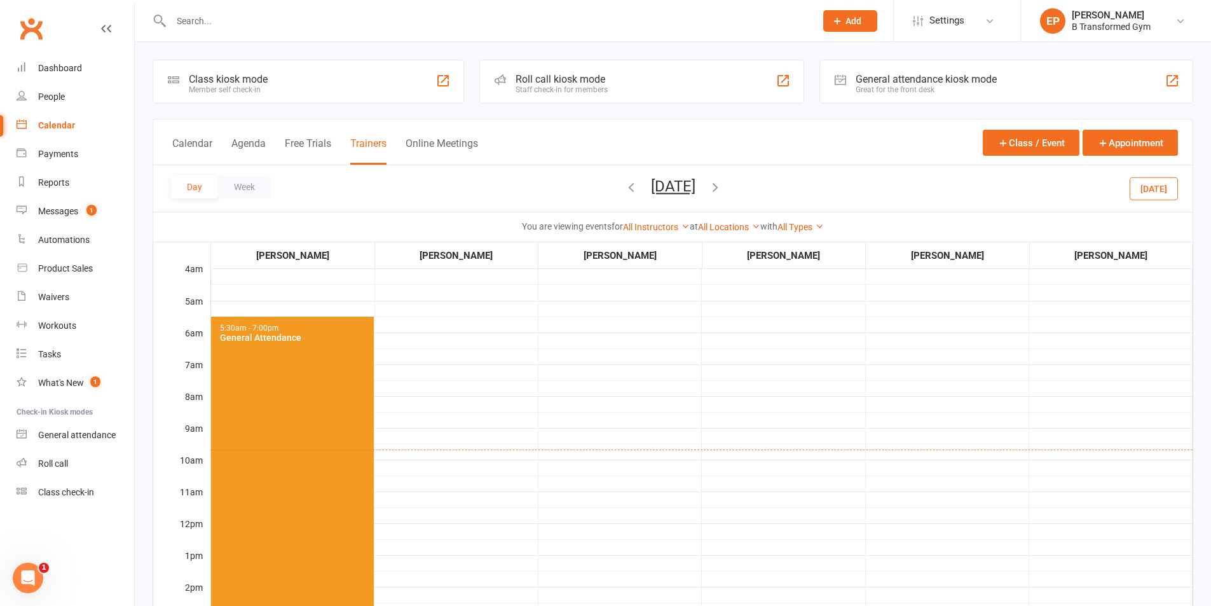
click at [722, 191] on icon "button" at bounding box center [715, 187] width 14 height 14
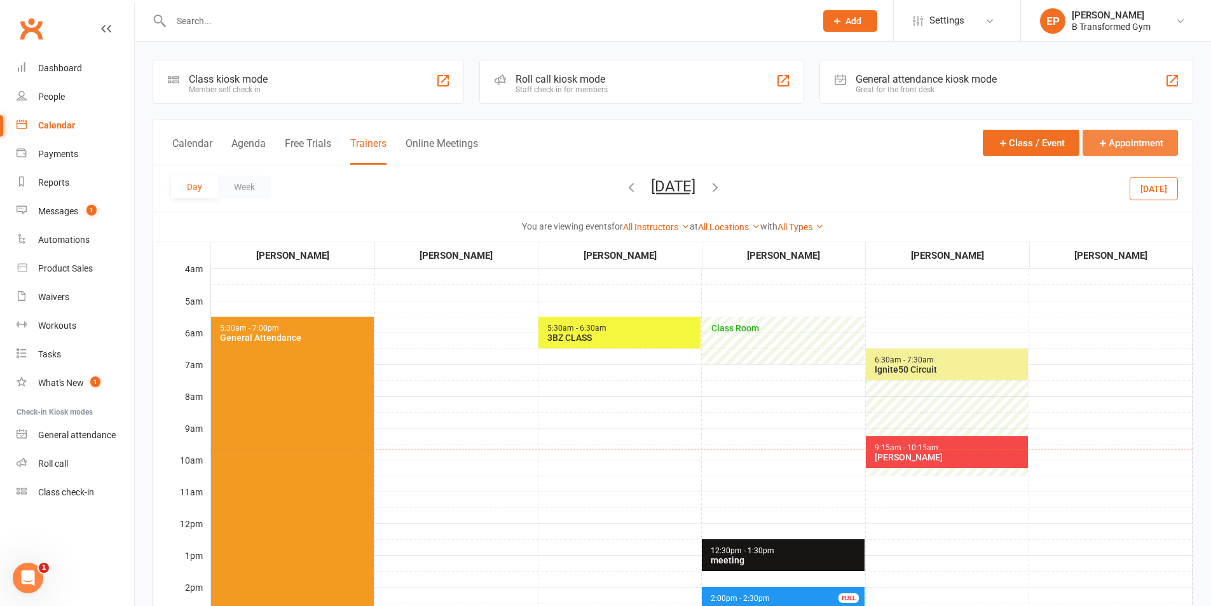
click at [1107, 143] on icon "button" at bounding box center [1102, 142] width 11 height 11
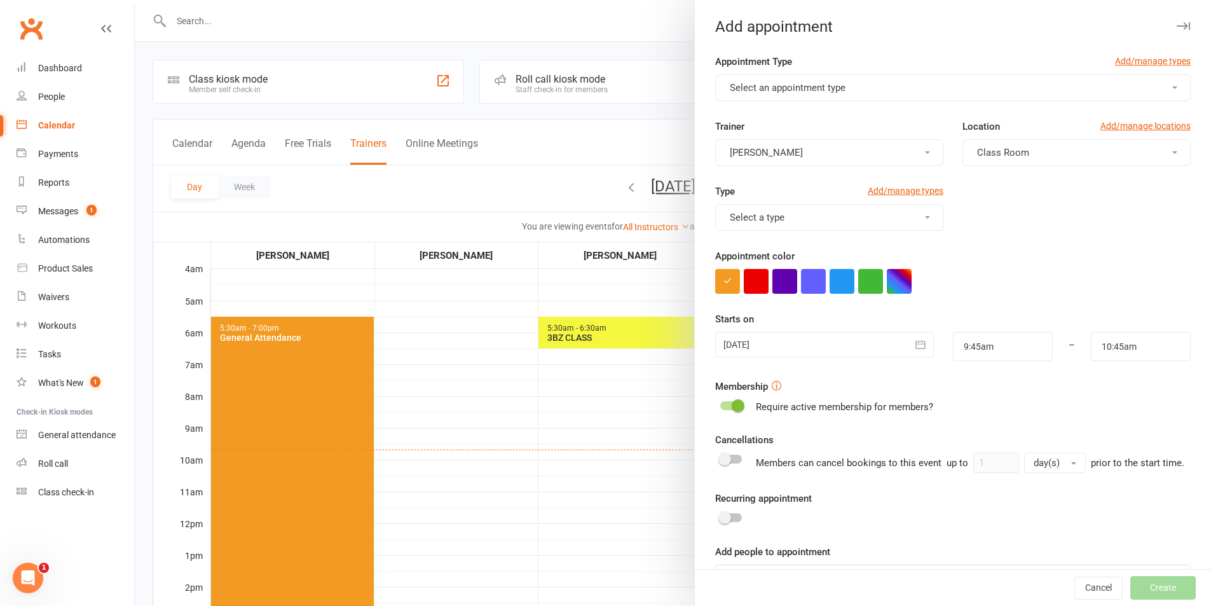
click at [822, 88] on span "Select an appointment type" at bounding box center [788, 87] width 116 height 11
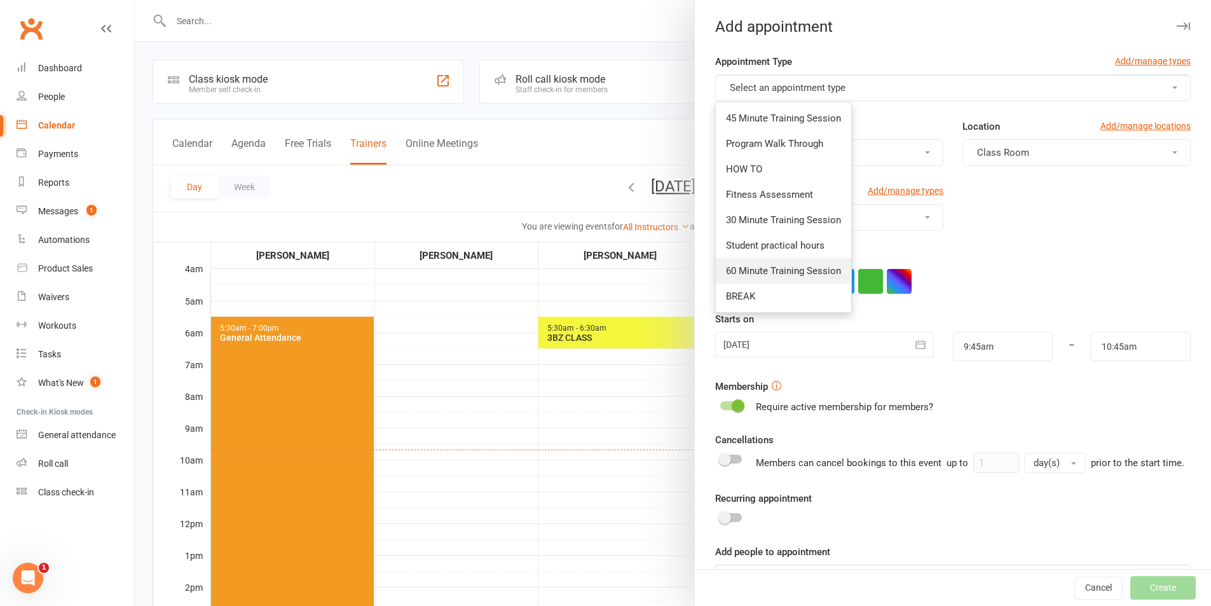
click at [783, 274] on span "60 Minute Training Session" at bounding box center [783, 270] width 115 height 11
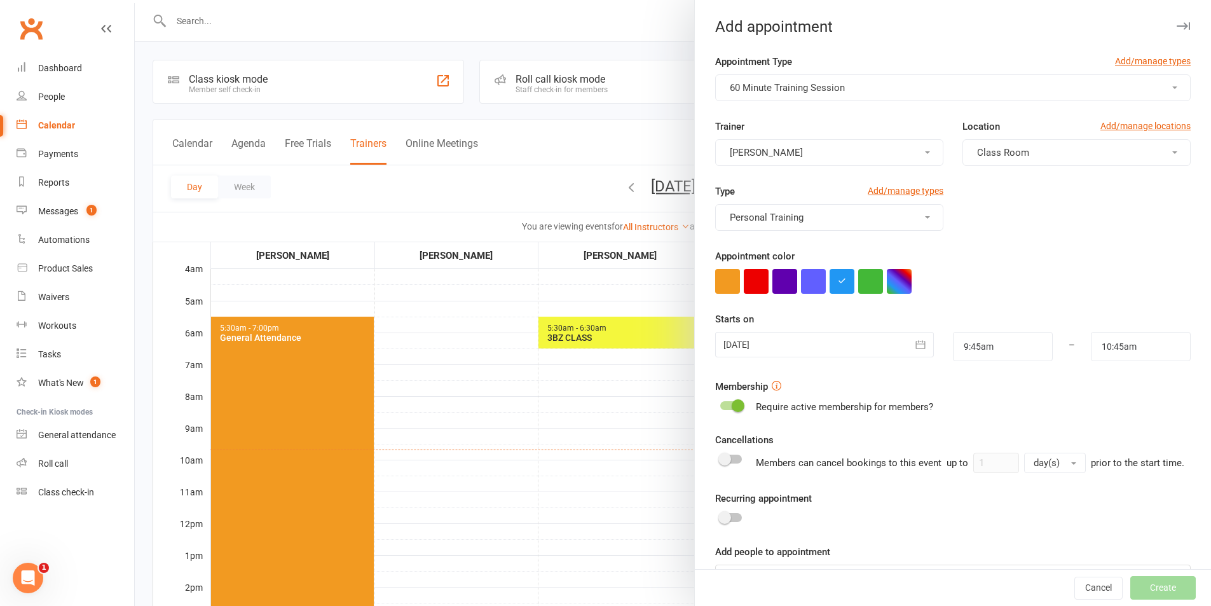
click at [792, 343] on div at bounding box center [824, 344] width 218 height 25
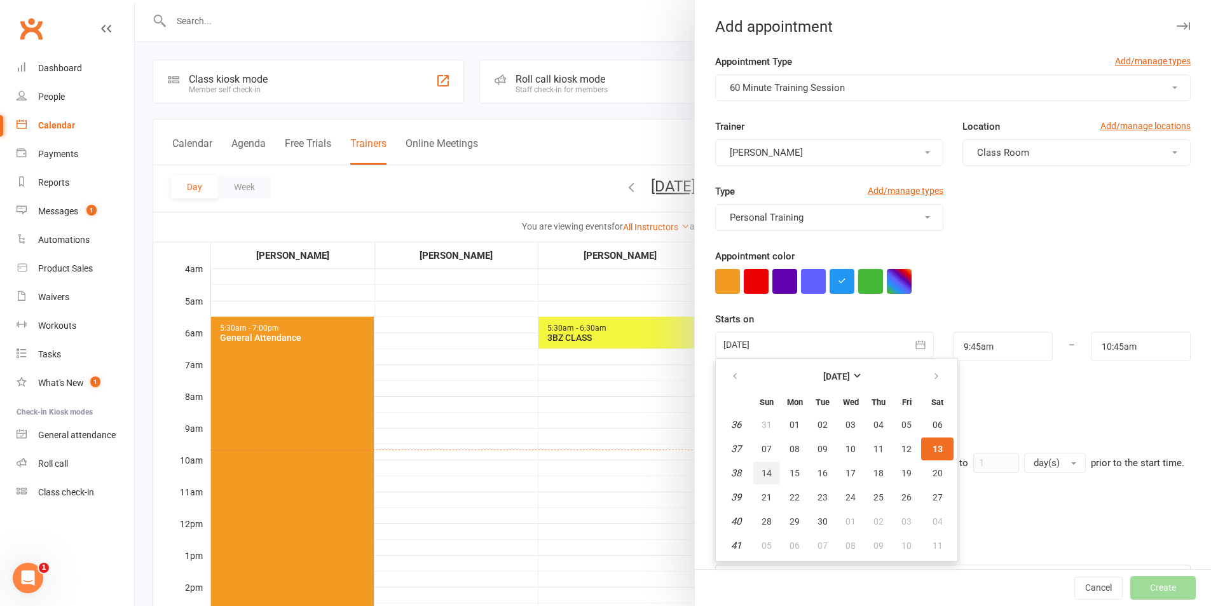
click at [763, 473] on span "14" at bounding box center [767, 473] width 10 height 10
type input "[DATE]"
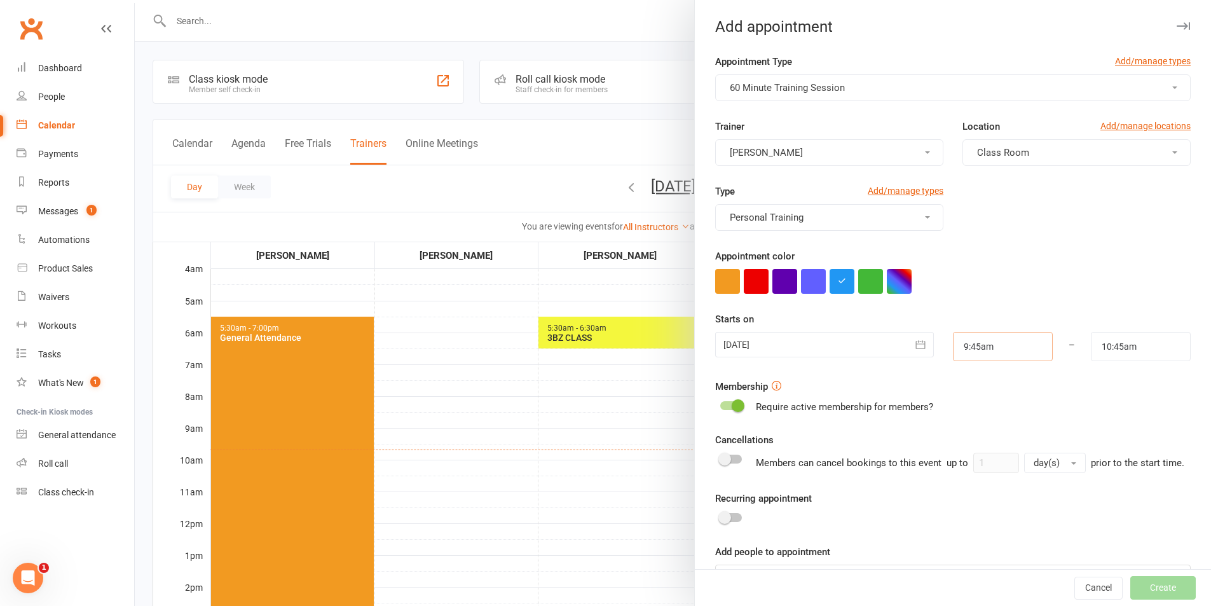
click at [966, 347] on input "9:45am" at bounding box center [1003, 346] width 100 height 29
type input "4:00pm"
type input "5:00pm"
click at [961, 427] on li "4:00pm" at bounding box center [984, 422] width 61 height 19
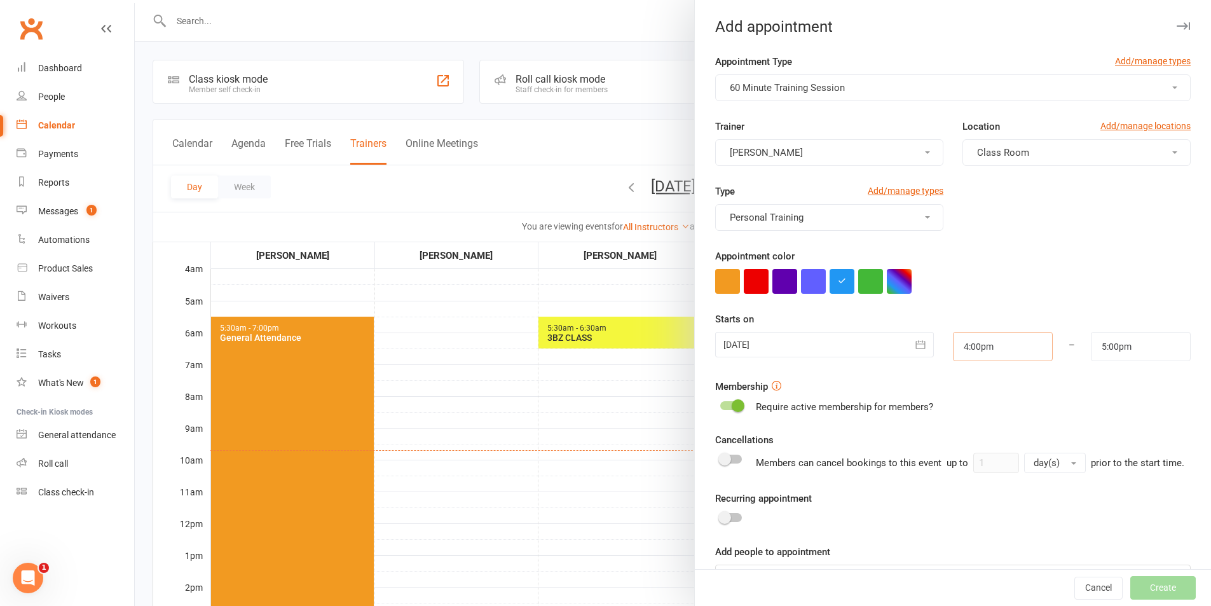
scroll to position [55, 0]
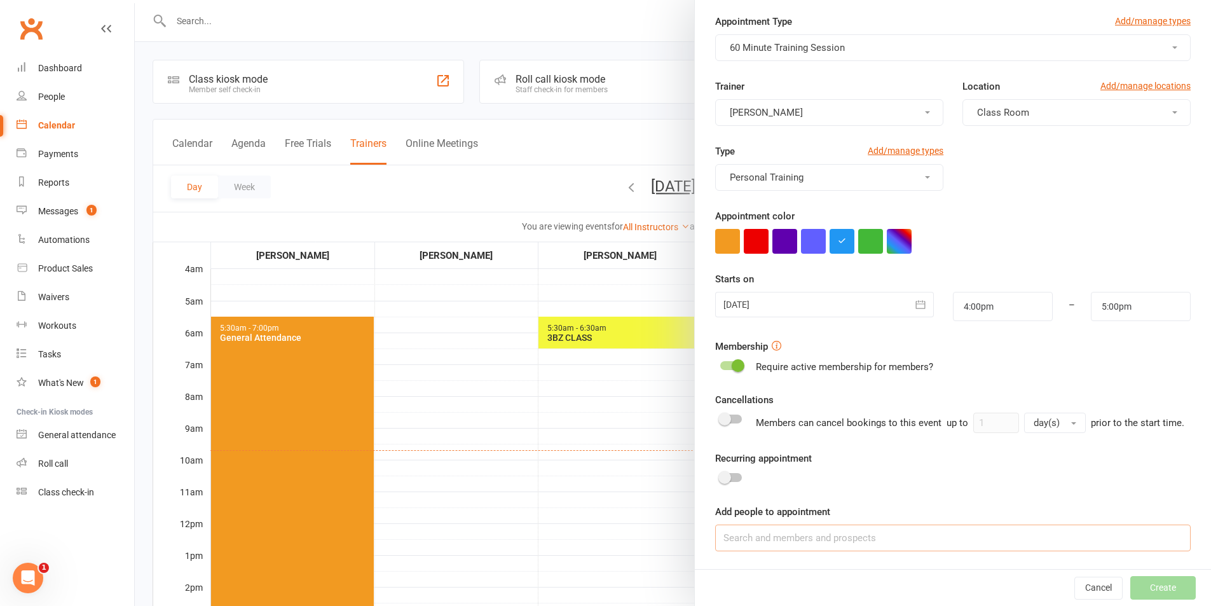
click at [812, 540] on input at bounding box center [953, 537] width 476 height 27
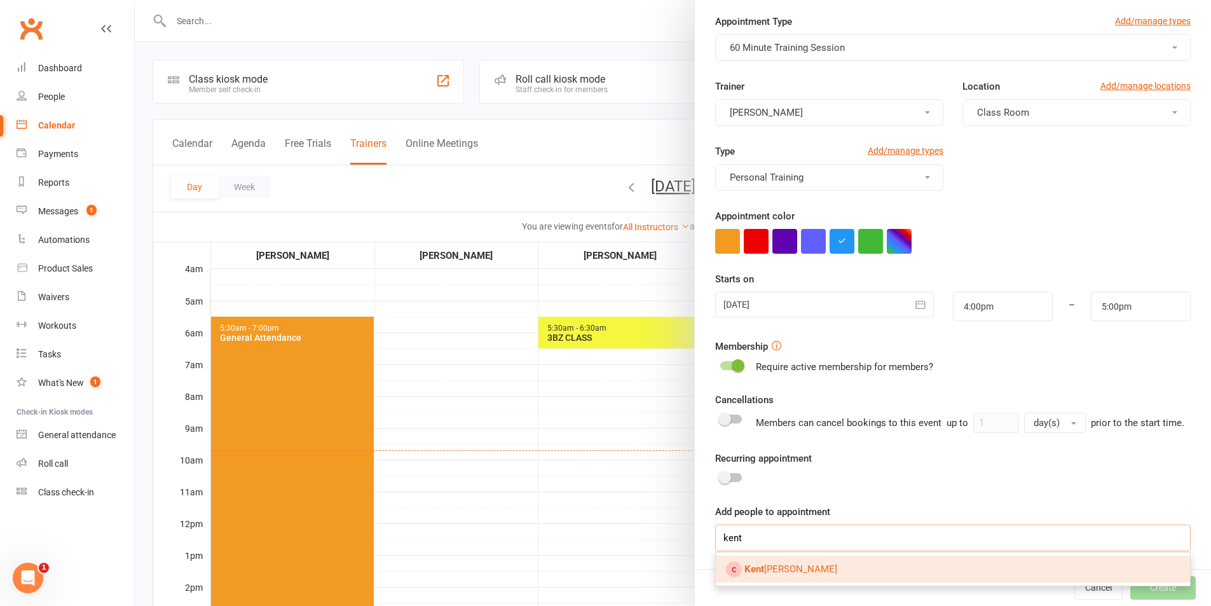
type input "kent"
click at [803, 565] on link "[PERSON_NAME]" at bounding box center [953, 569] width 474 height 27
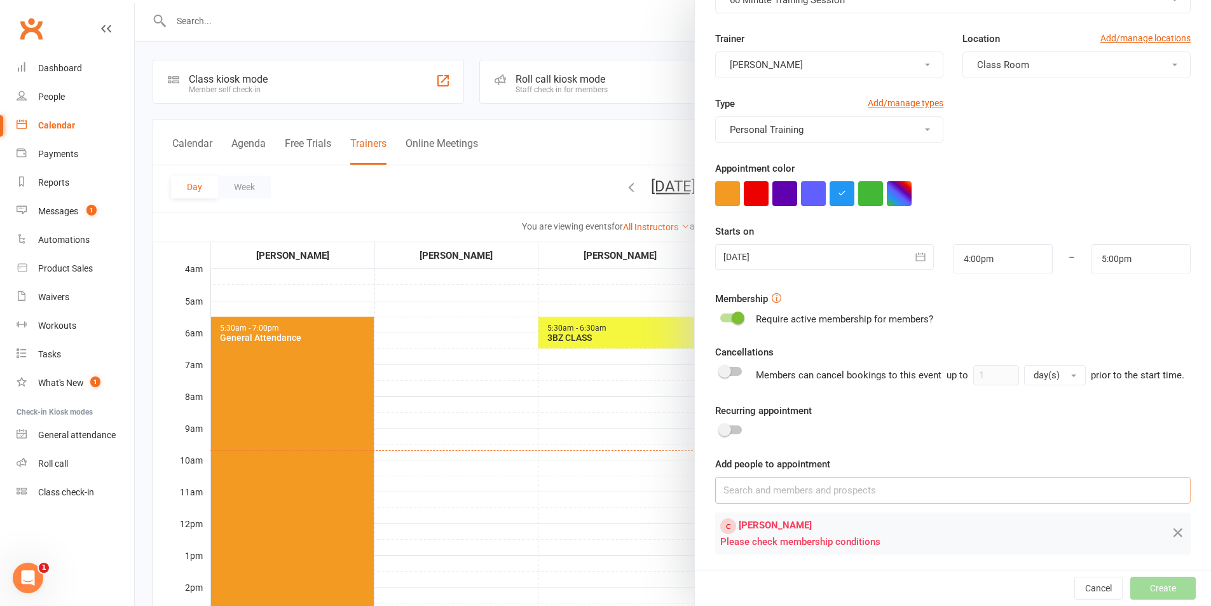
scroll to position [106, 0]
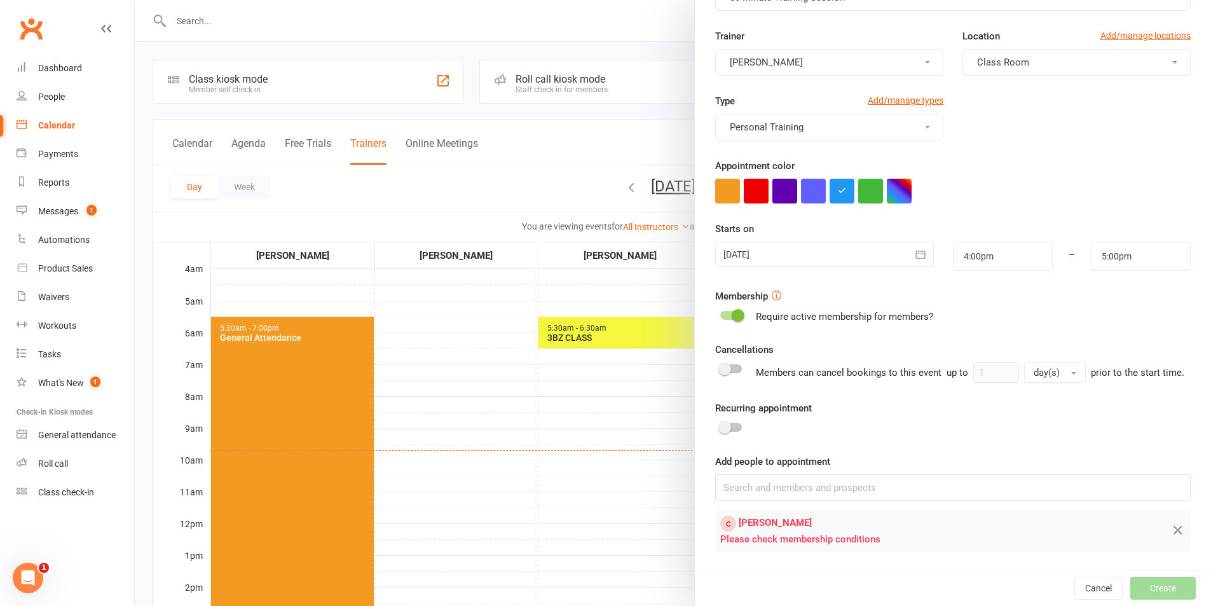
click at [648, 31] on div at bounding box center [673, 303] width 1076 height 606
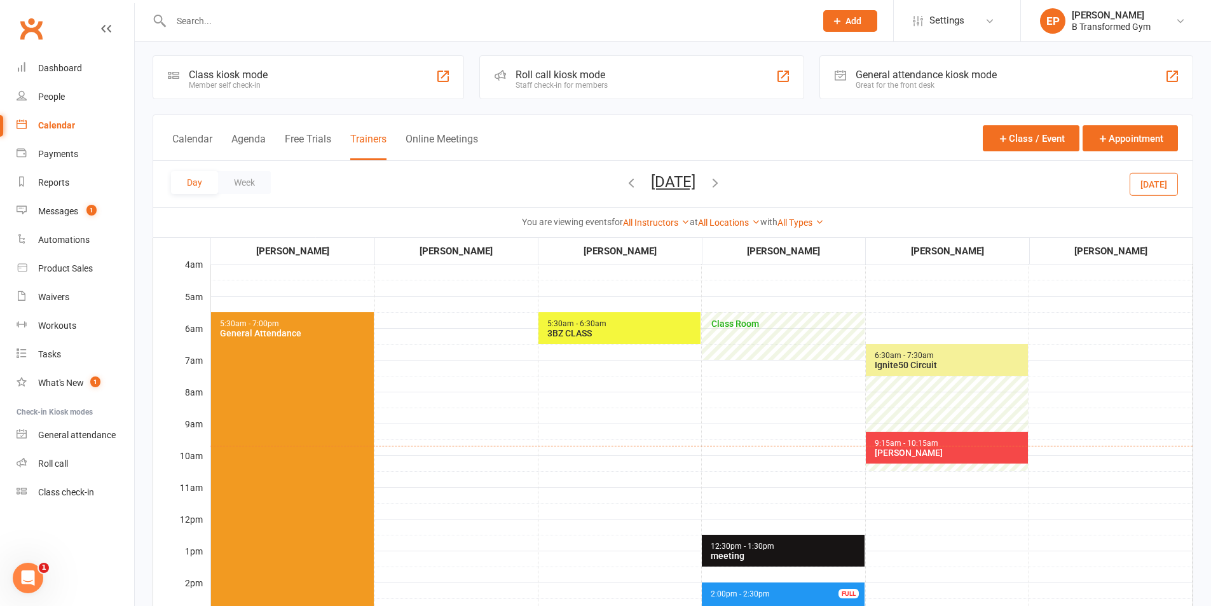
scroll to position [0, 0]
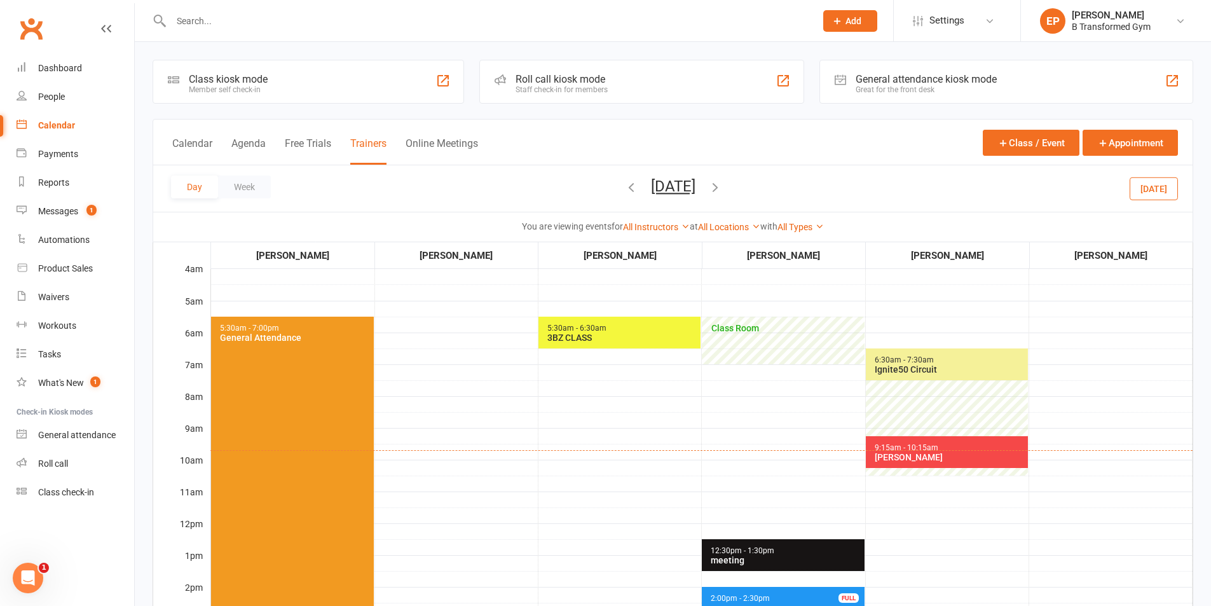
click at [374, 140] on button "Trainers" at bounding box center [368, 150] width 36 height 27
click at [1130, 151] on button "Appointment" at bounding box center [1130, 143] width 95 height 26
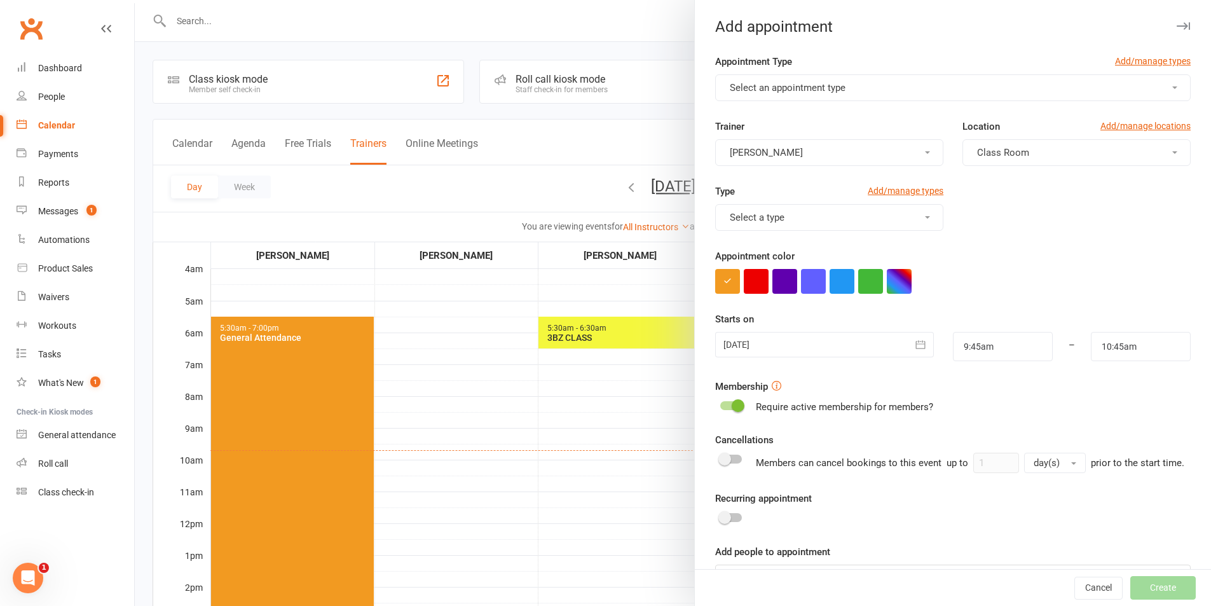
click at [793, 90] on span "Select an appointment type" at bounding box center [788, 87] width 116 height 11
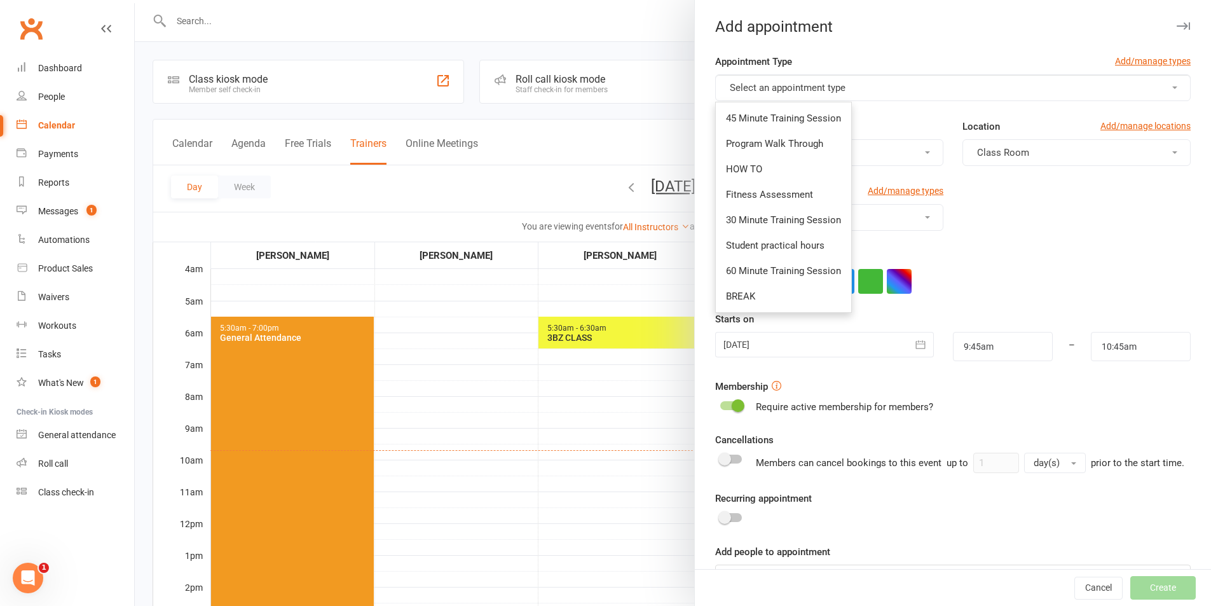
drag, startPoint x: 462, startPoint y: 39, endPoint x: 456, endPoint y: 36, distance: 6.9
click at [462, 39] on div at bounding box center [673, 303] width 1076 height 606
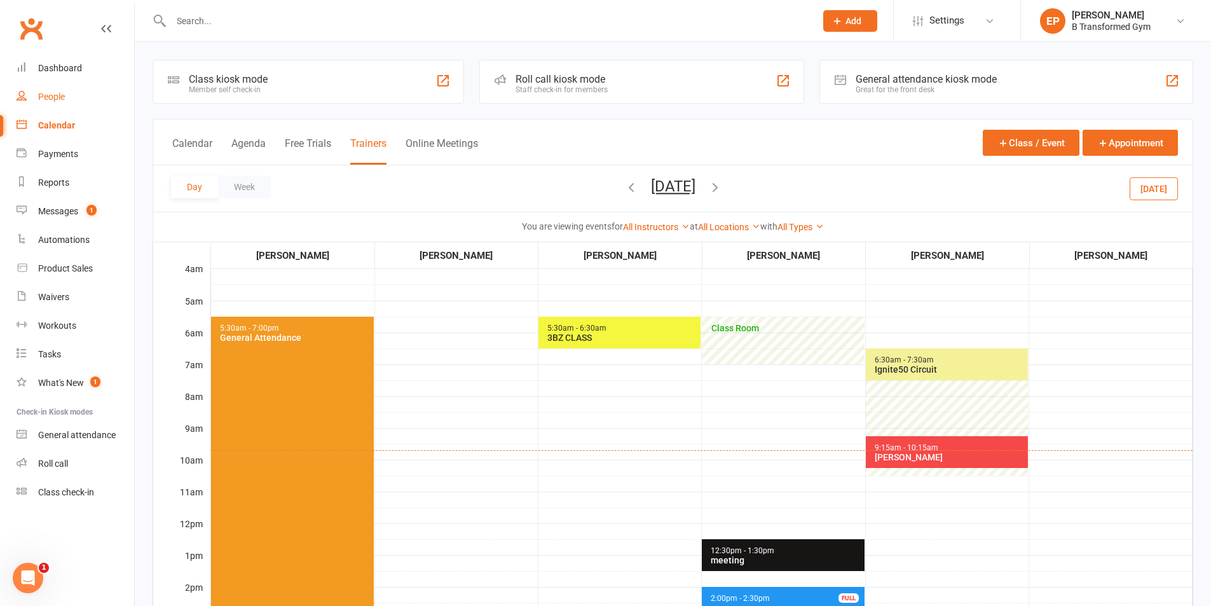
click at [63, 90] on link "People" at bounding box center [76, 97] width 118 height 29
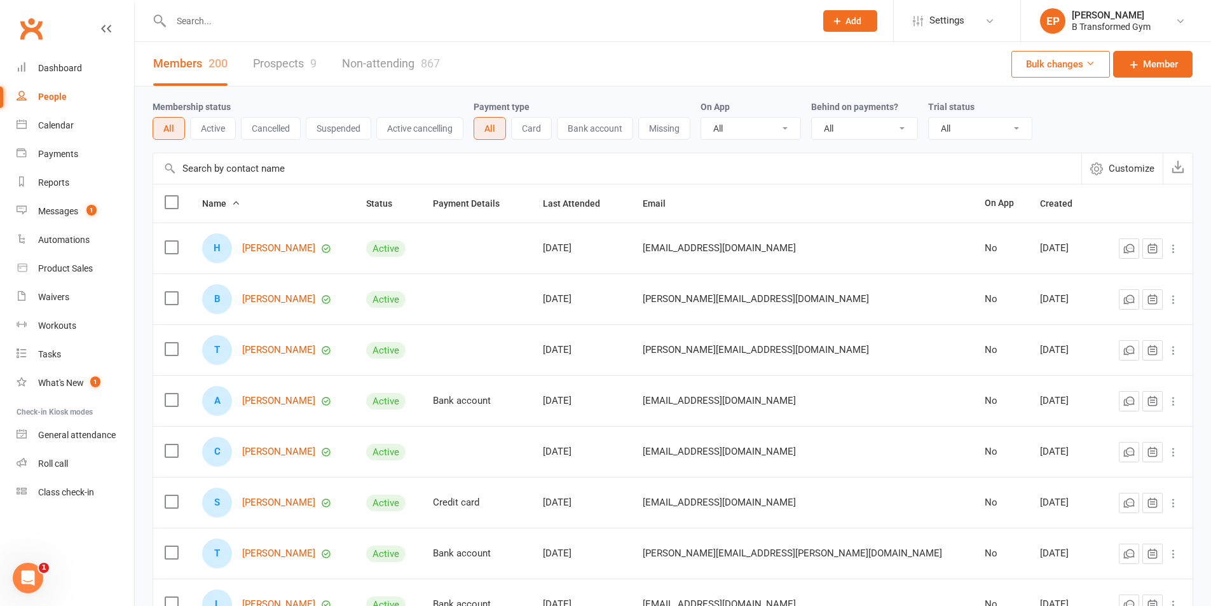
click at [230, 22] on input "text" at bounding box center [487, 21] width 640 height 18
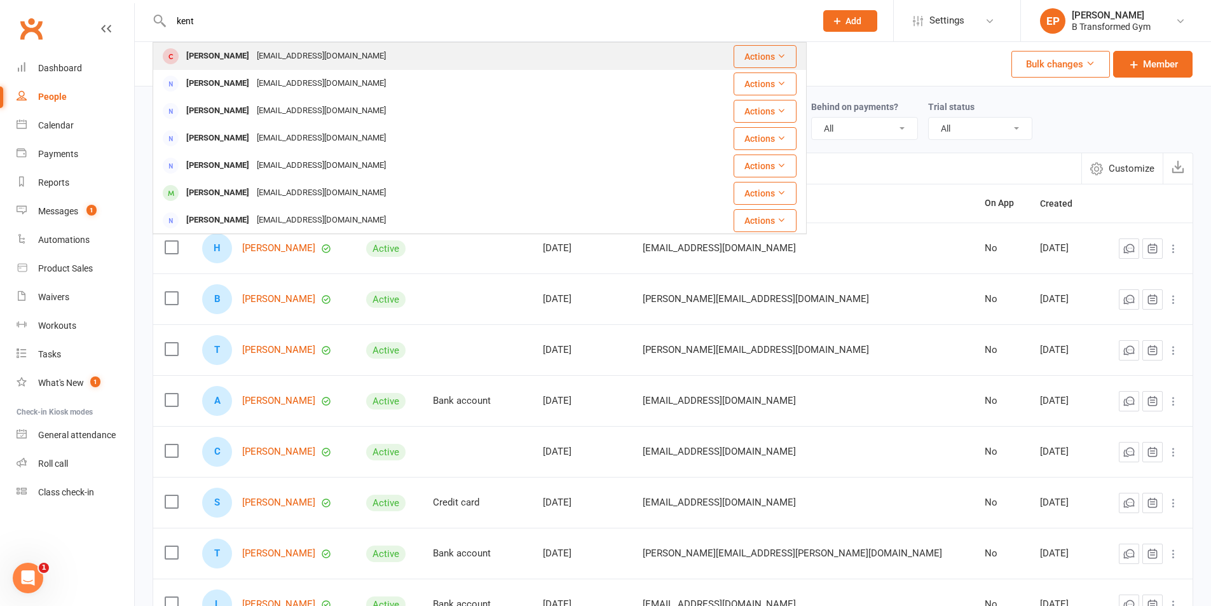
type input "kent"
click at [219, 62] on div "[PERSON_NAME]" at bounding box center [217, 56] width 71 height 18
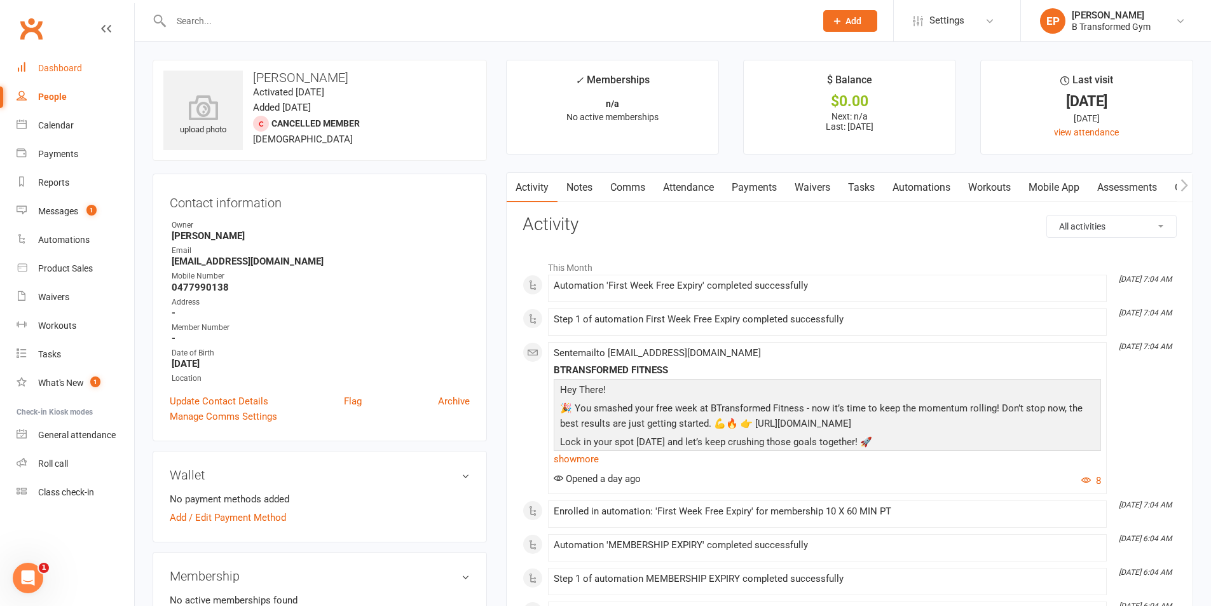
click at [66, 62] on link "Dashboard" at bounding box center [76, 68] width 118 height 29
